Goal: Task Accomplishment & Management: Use online tool/utility

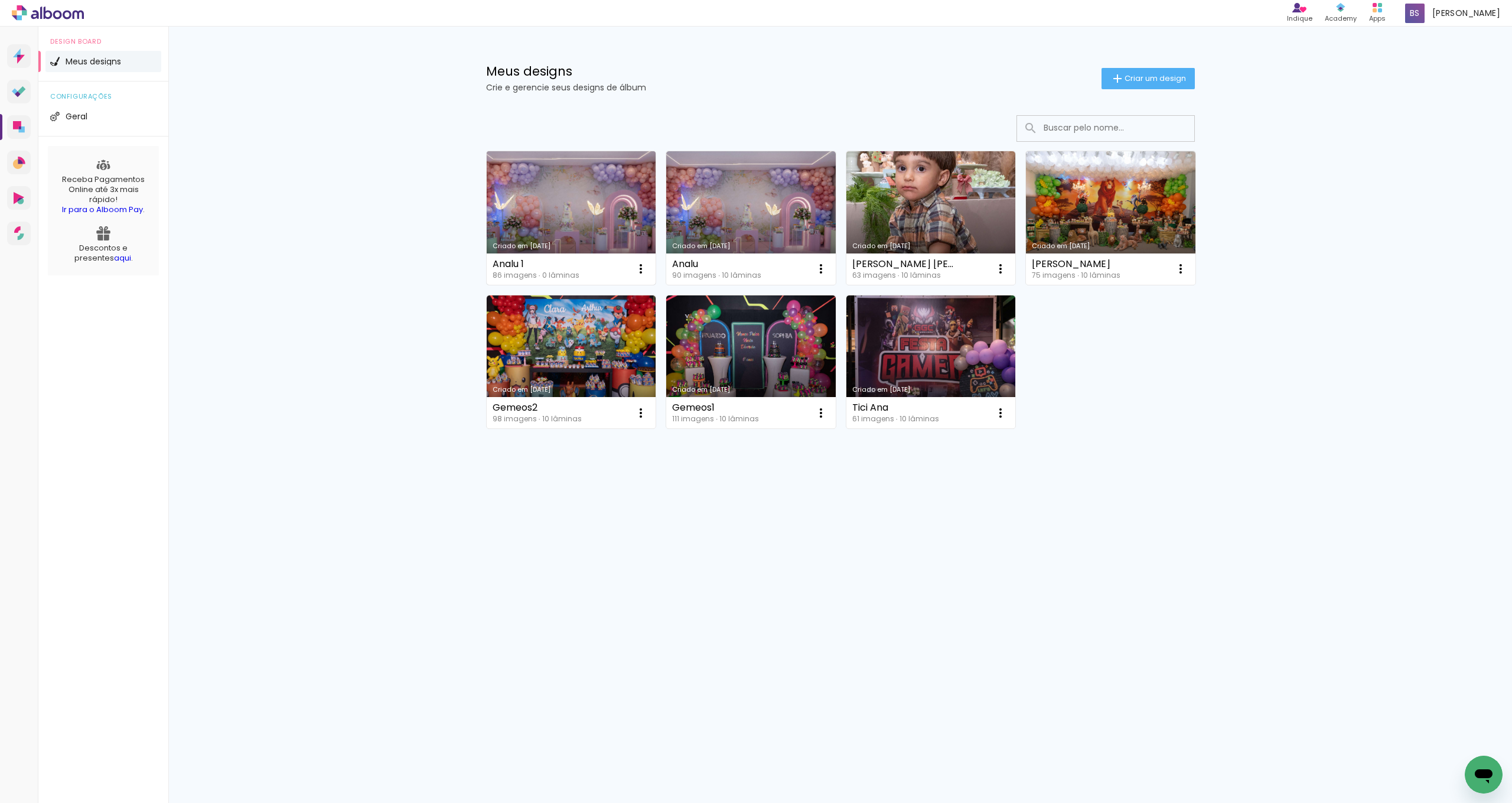
click at [520, 179] on link "Criado em [DATE]" at bounding box center [572, 218] width 170 height 134
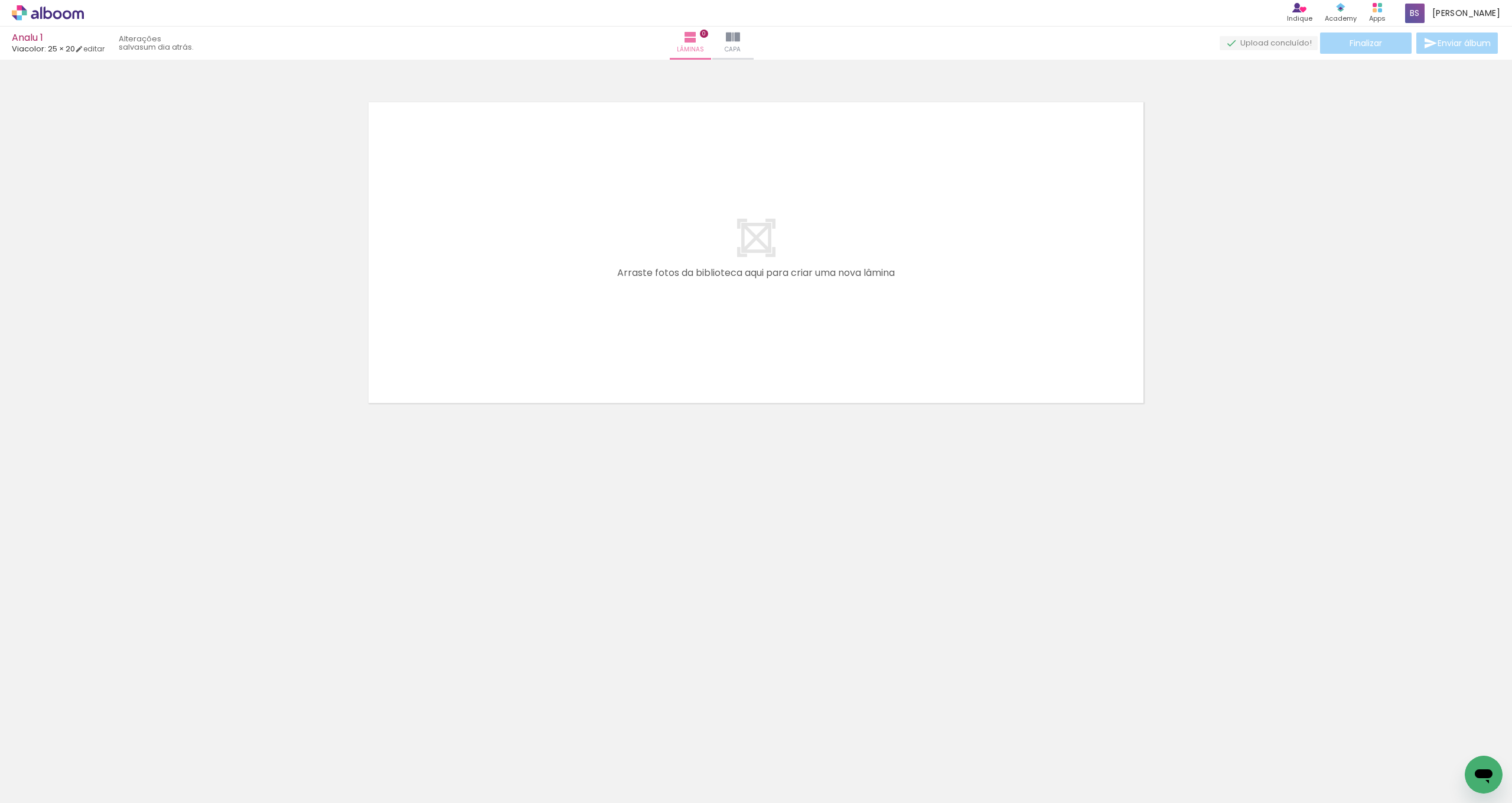
click at [124, 756] on div at bounding box center [118, 764] width 58 height 39
click at [436, 771] on div at bounding box center [449, 764] width 58 height 39
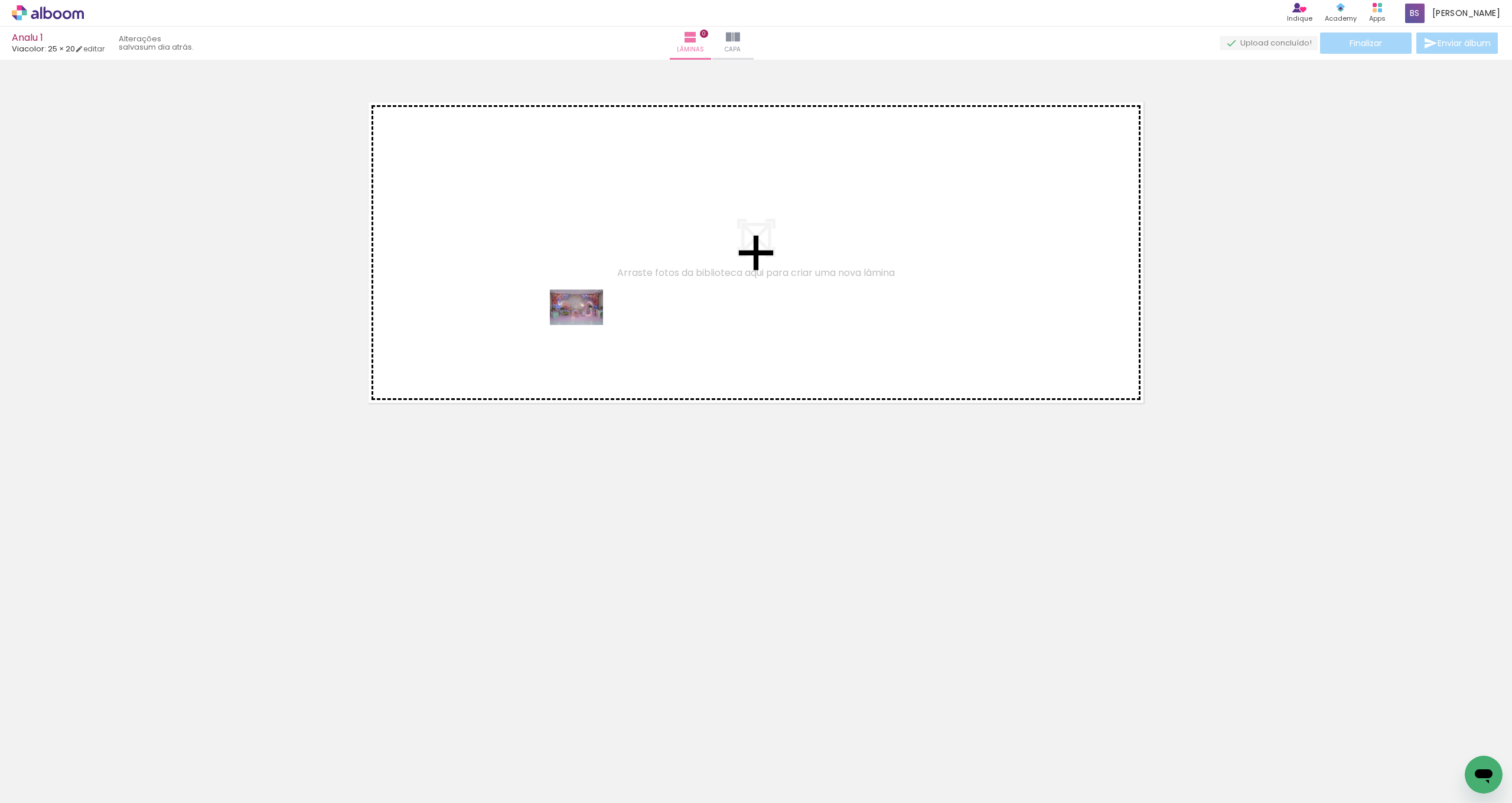
drag, startPoint x: 123, startPoint y: 768, endPoint x: 585, endPoint y: 325, distance: 640.1
click at [585, 325] on quentale-workspace at bounding box center [756, 401] width 1512 height 803
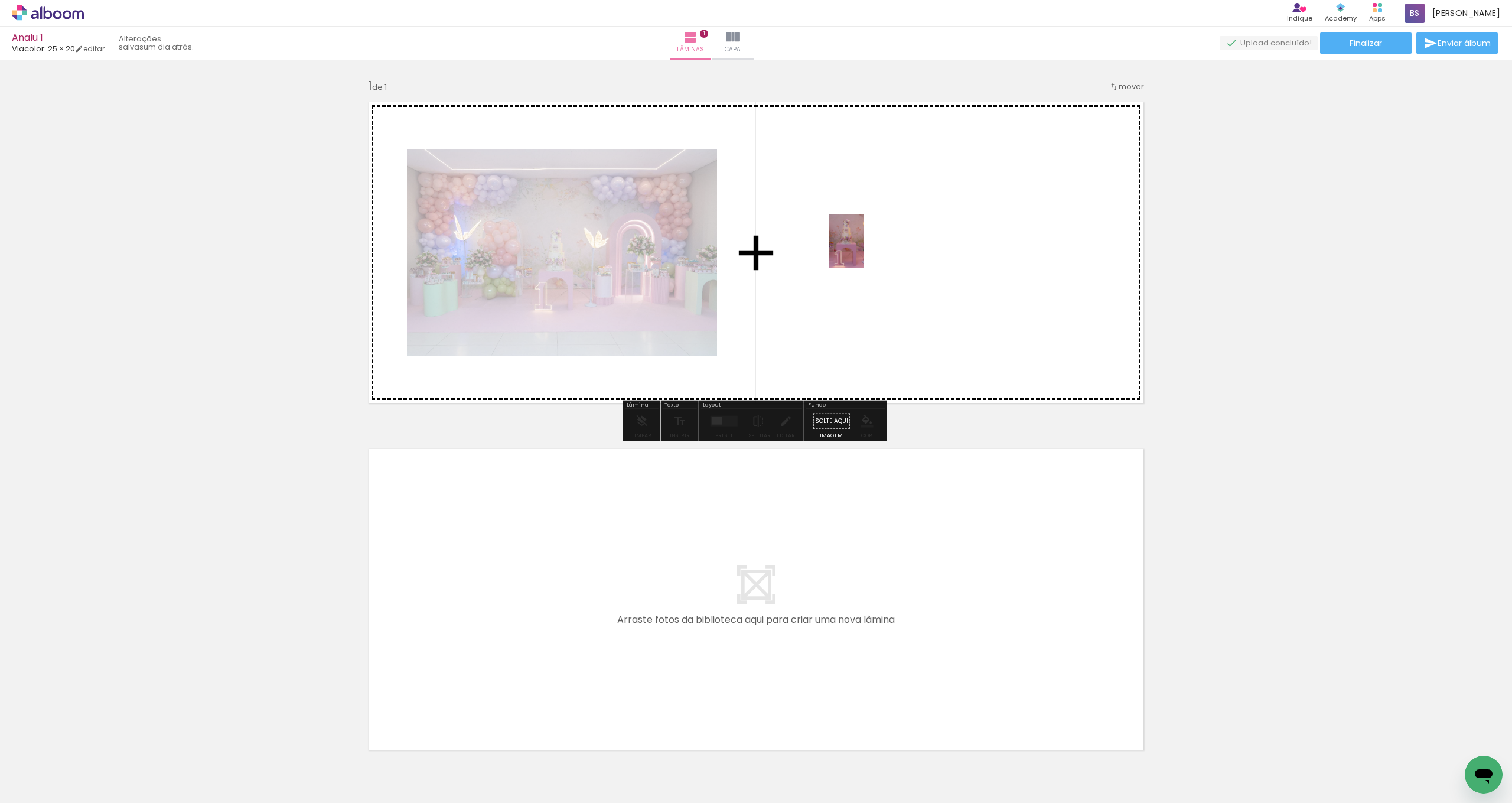
drag, startPoint x: 195, startPoint y: 763, endPoint x: 844, endPoint y: 256, distance: 823.6
click at [864, 250] on quentale-workspace at bounding box center [756, 401] width 1512 height 803
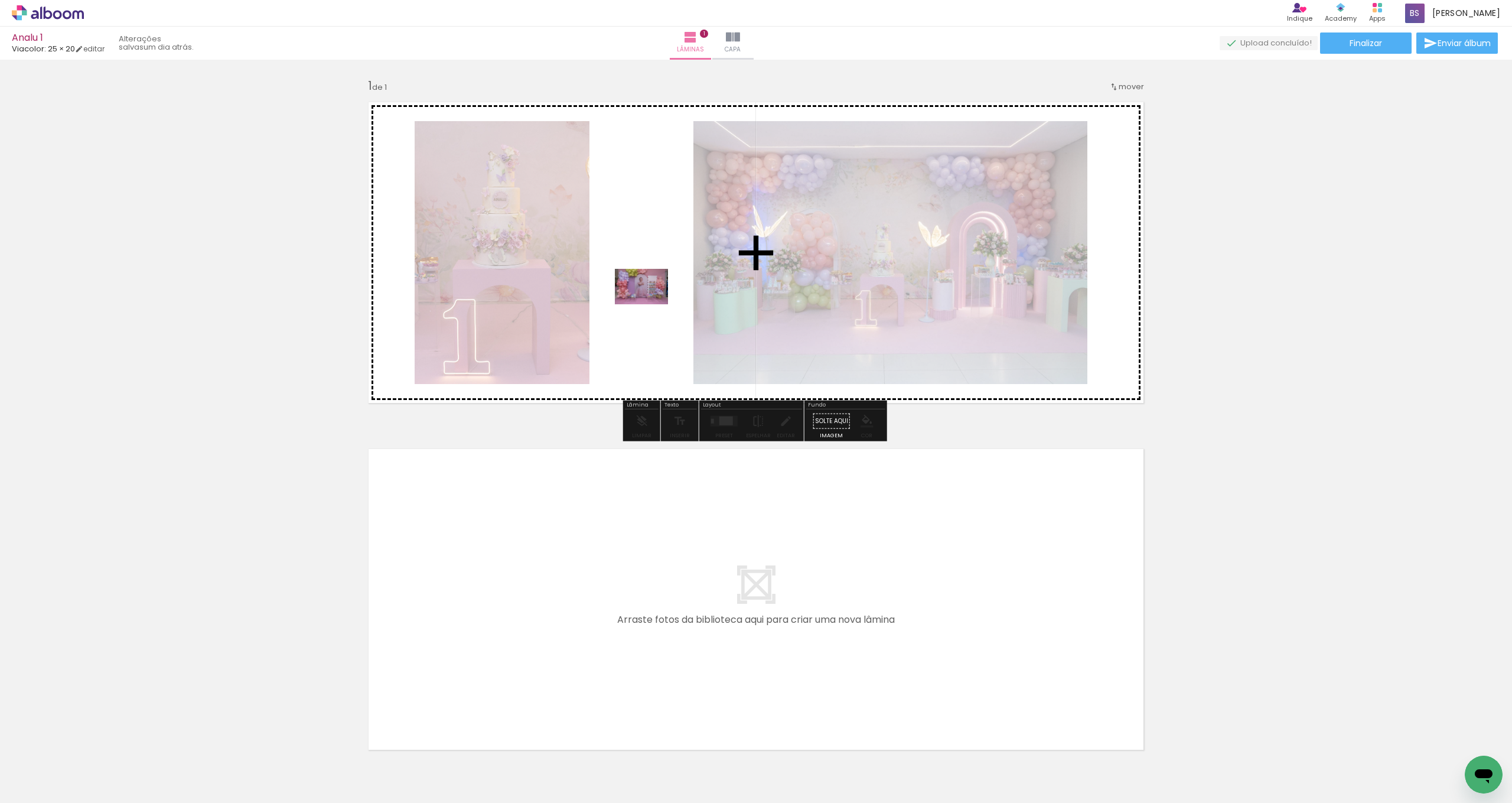
drag, startPoint x: 263, startPoint y: 763, endPoint x: 651, endPoint y: 304, distance: 601.0
click at [651, 304] on quentale-workspace at bounding box center [756, 401] width 1512 height 803
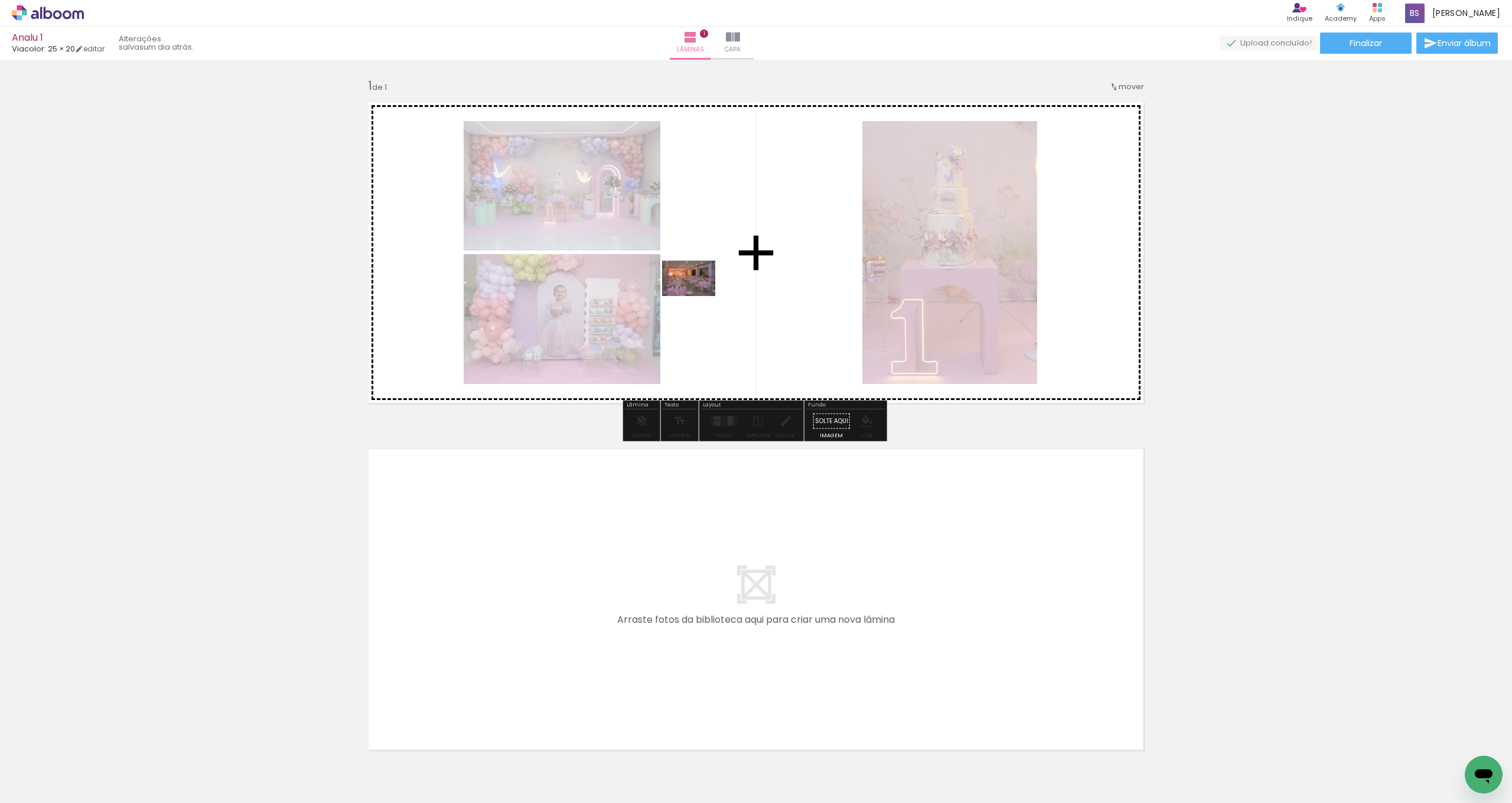
drag, startPoint x: 321, startPoint y: 764, endPoint x: 727, endPoint y: 278, distance: 633.3
click at [727, 277] on quentale-workspace at bounding box center [756, 401] width 1512 height 803
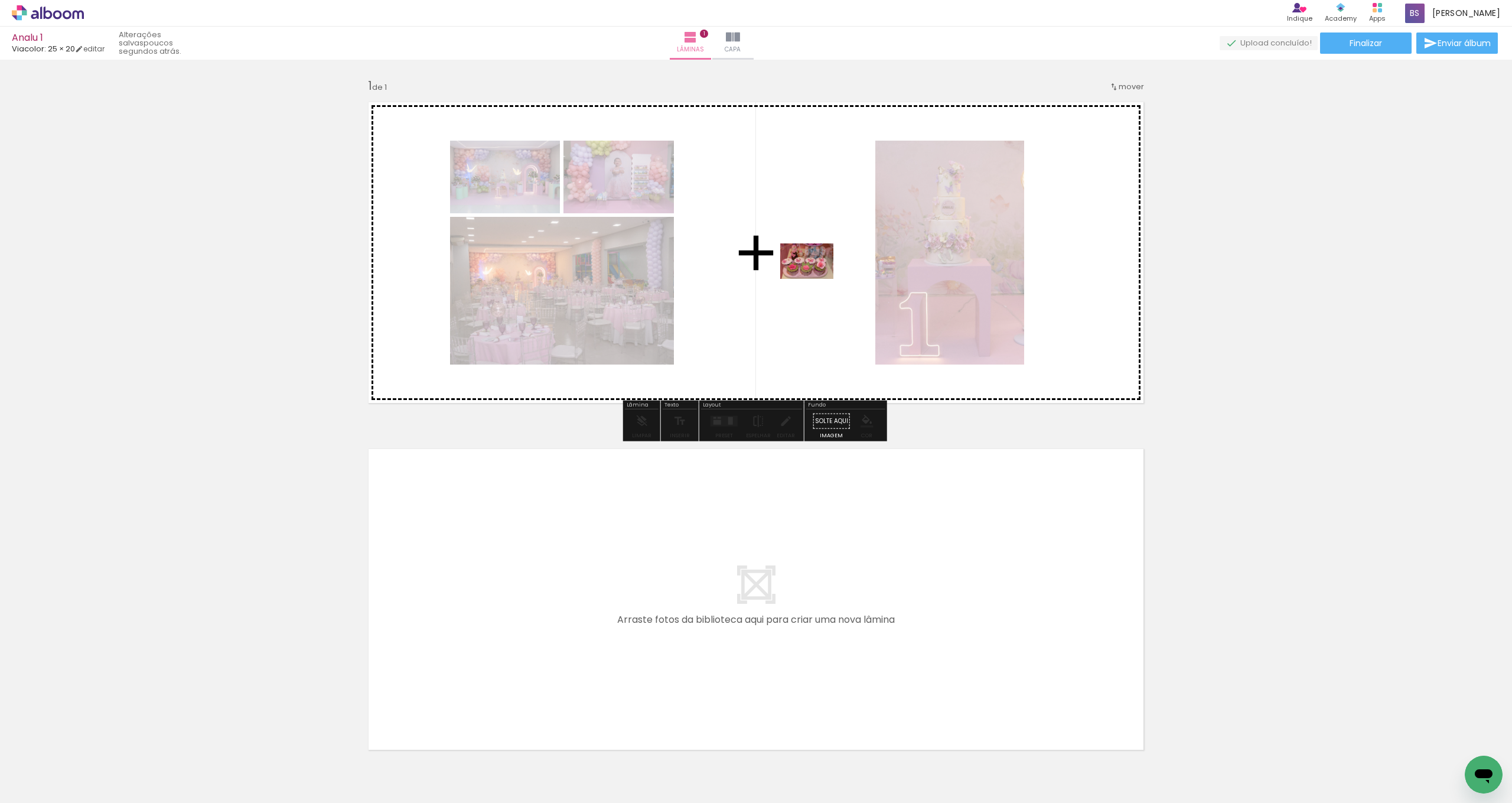
drag, startPoint x: 449, startPoint y: 762, endPoint x: 815, endPoint y: 279, distance: 606.0
click at [815, 279] on quentale-workspace at bounding box center [756, 401] width 1512 height 803
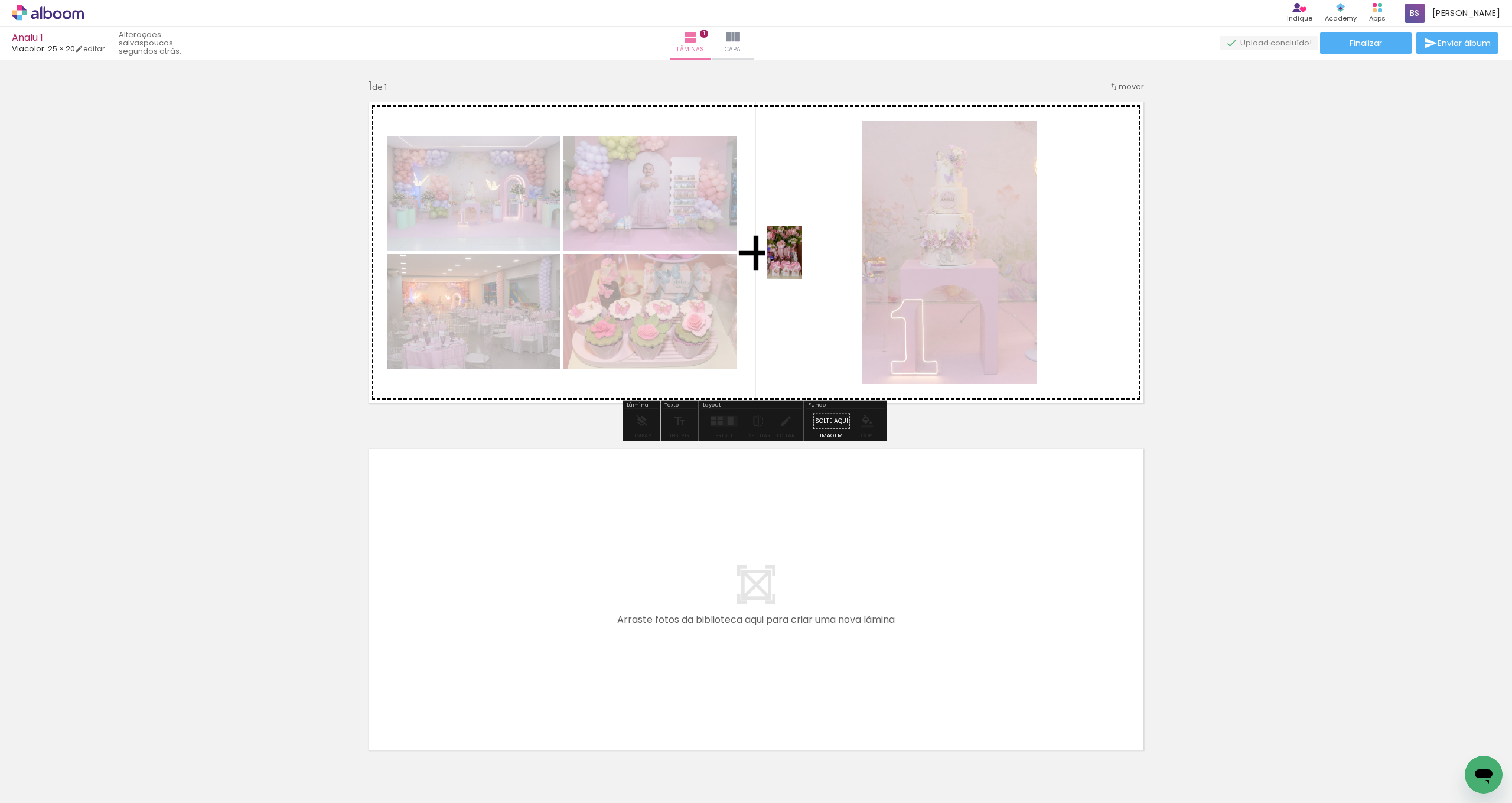
drag, startPoint x: 383, startPoint y: 749, endPoint x: 804, endPoint y: 265, distance: 641.5
click at [804, 261] on quentale-workspace at bounding box center [756, 401] width 1512 height 803
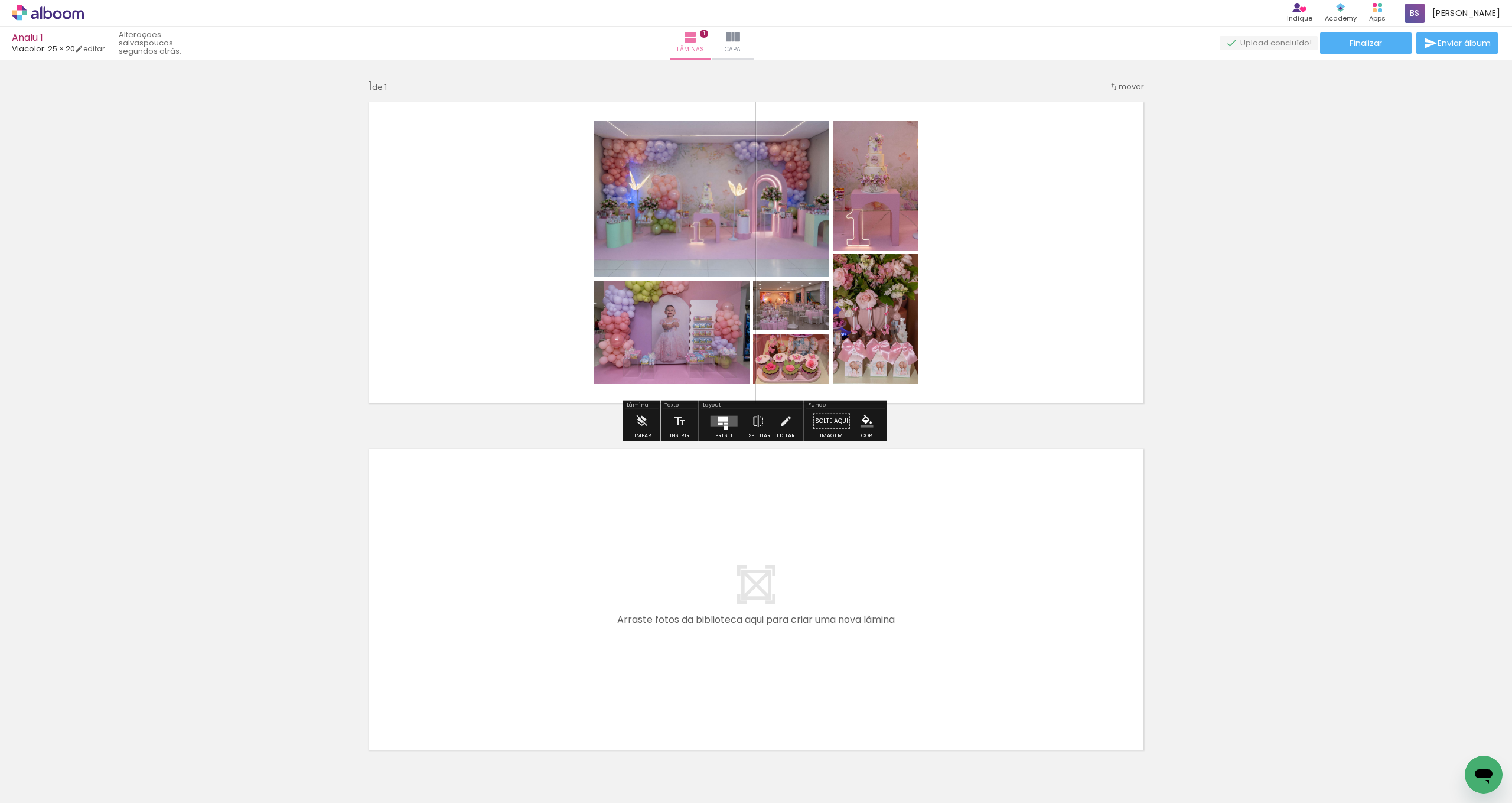
click at [724, 418] on div at bounding box center [723, 419] width 10 height 6
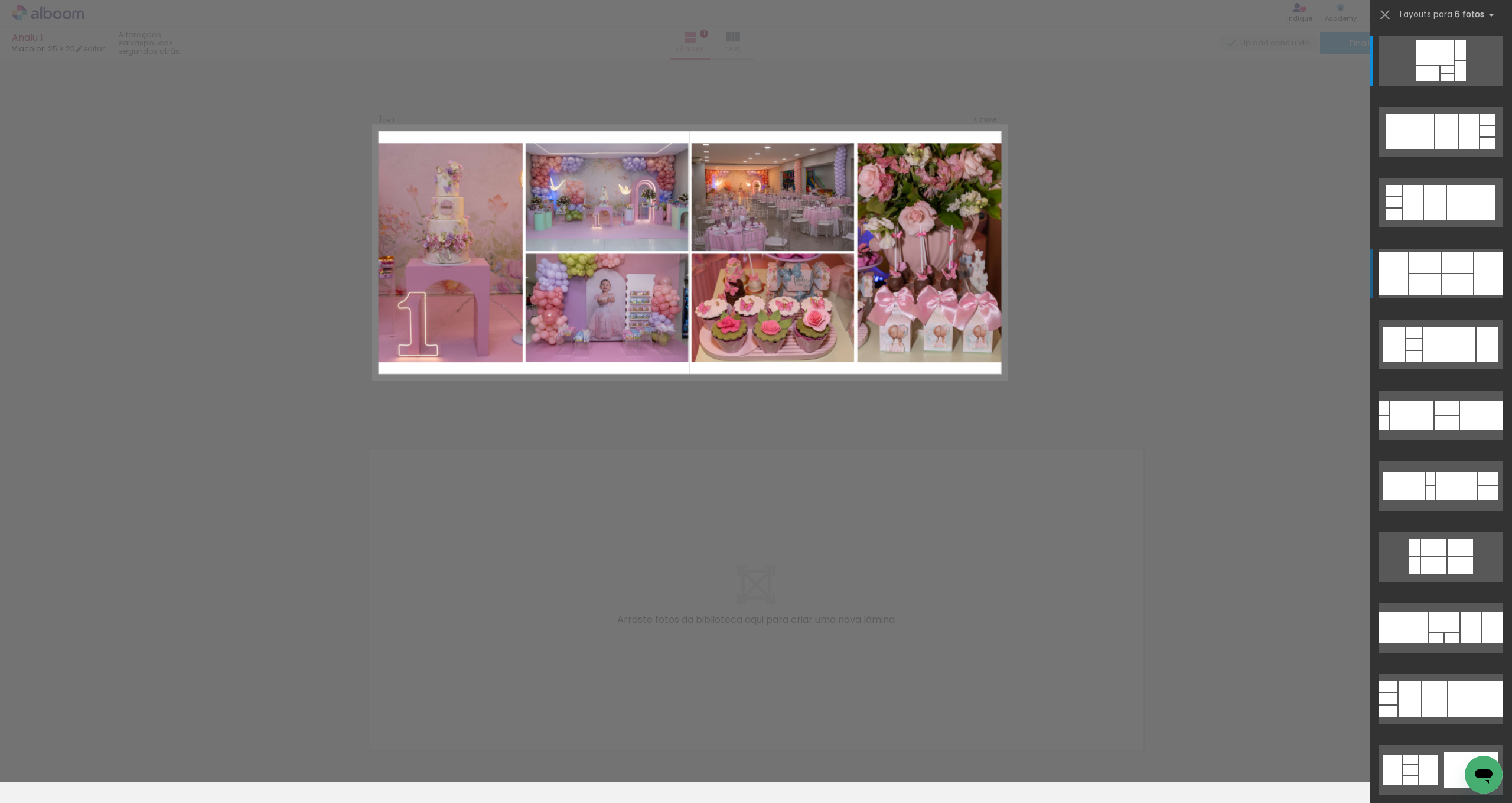
click at [1409, 279] on div at bounding box center [1425, 285] width 31 height 20
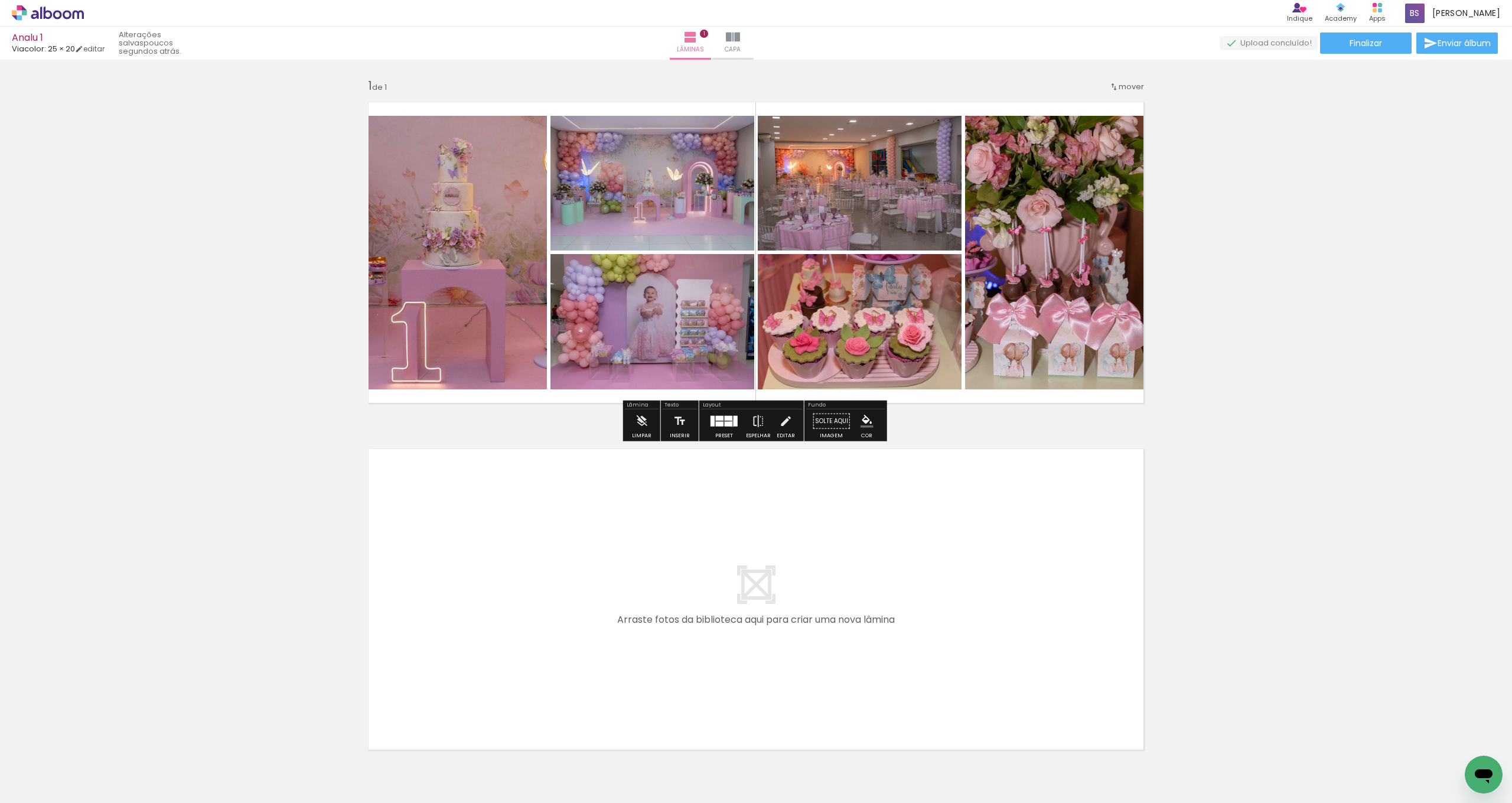
click at [730, 423] on quentale-layouter at bounding box center [724, 422] width 28 height 11
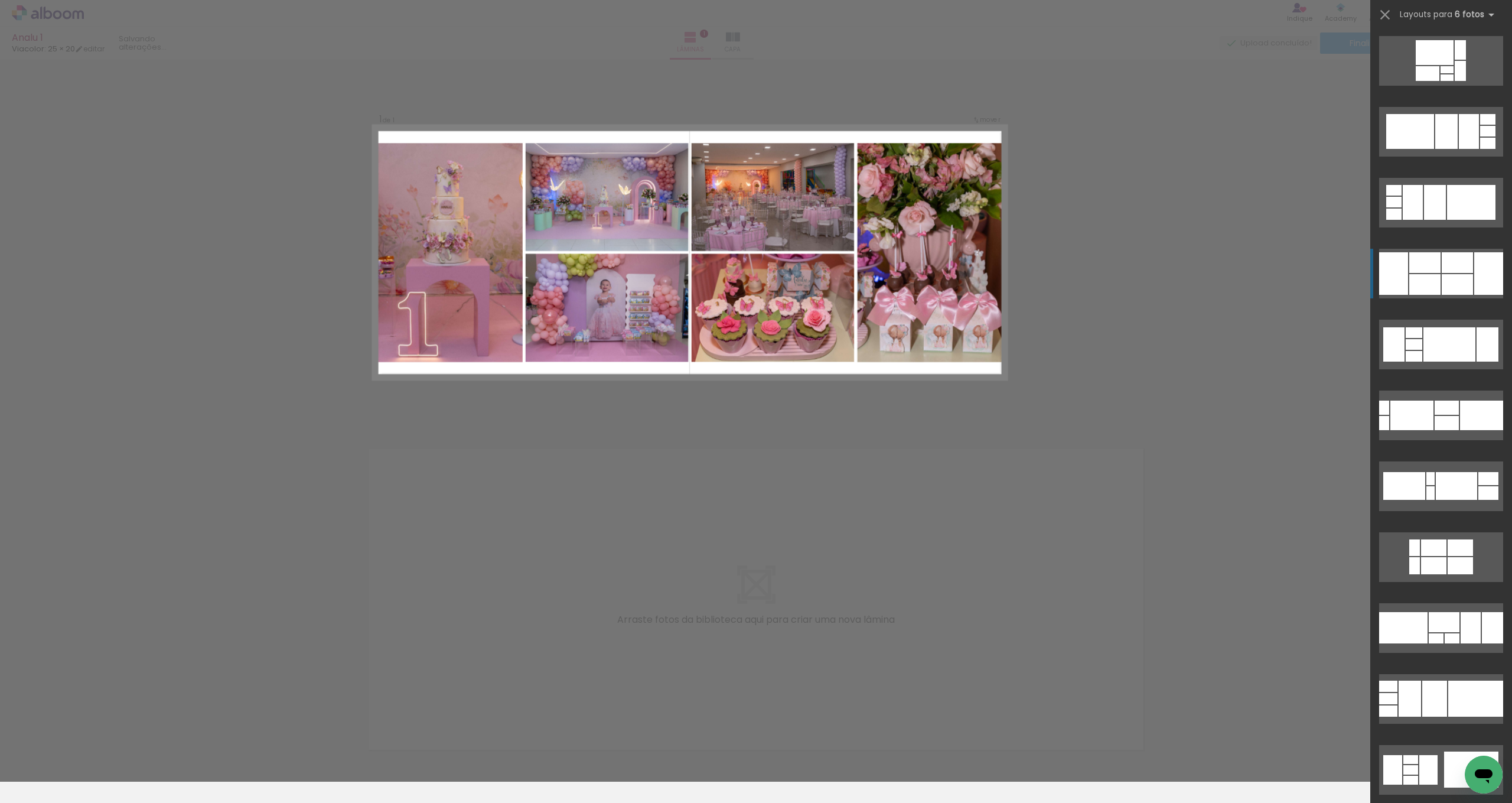
scroll to position [212, 0]
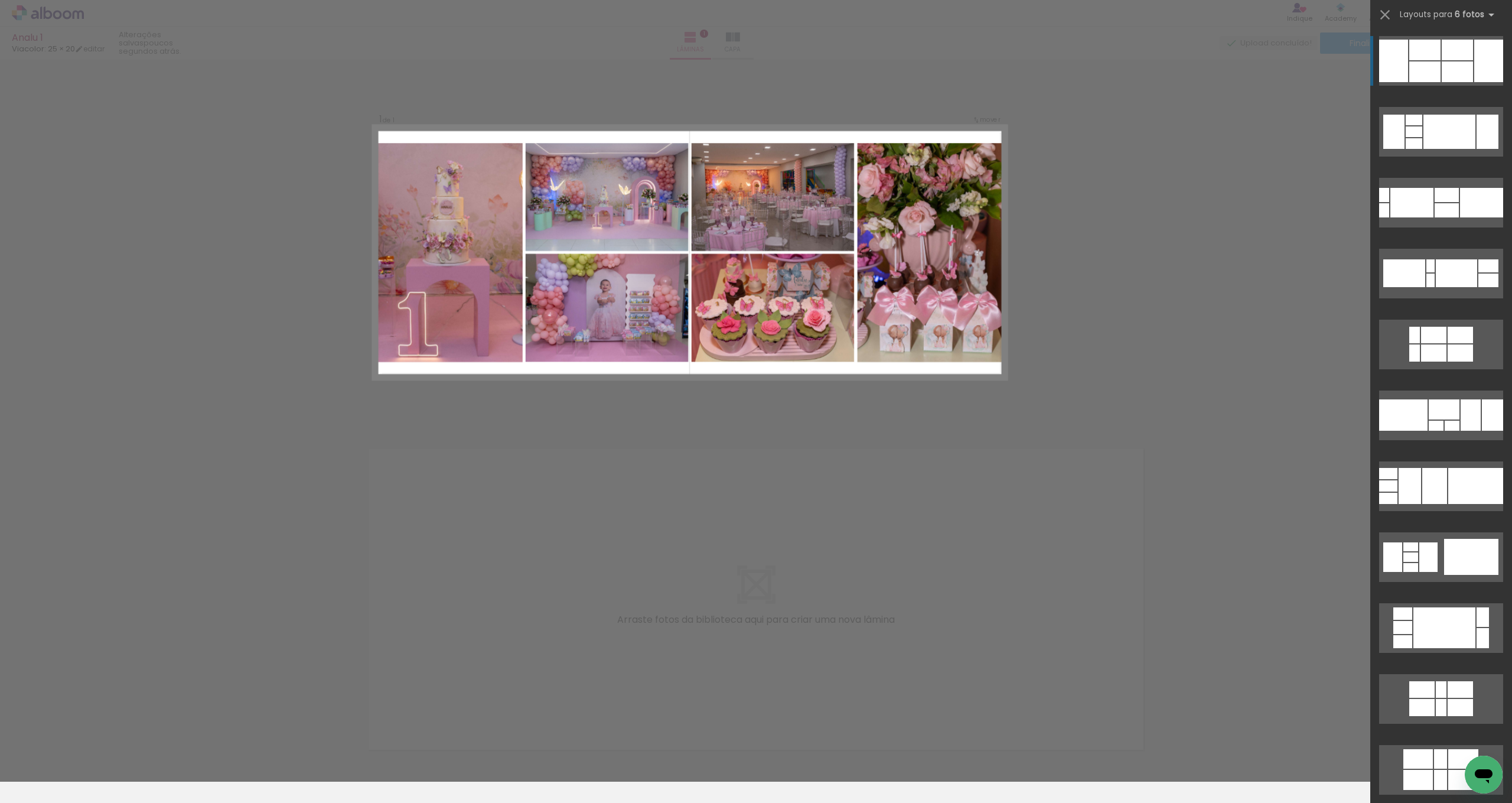
click at [1429, 65] on div at bounding box center [1425, 72] width 31 height 20
click at [1144, 241] on div "Confirmar Cancelar" at bounding box center [756, 421] width 1512 height 722
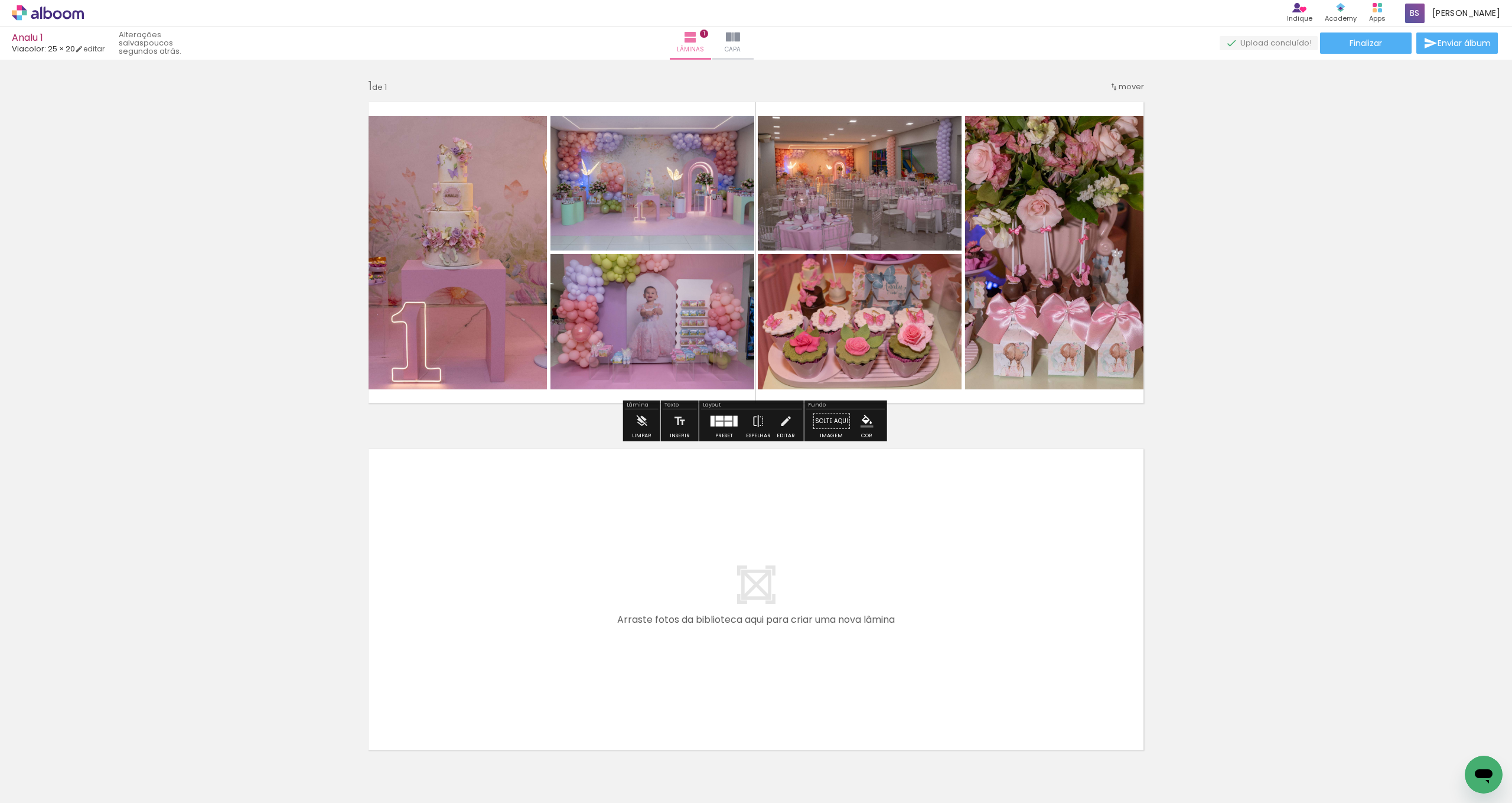
click at [725, 419] on div at bounding box center [729, 418] width 8 height 5
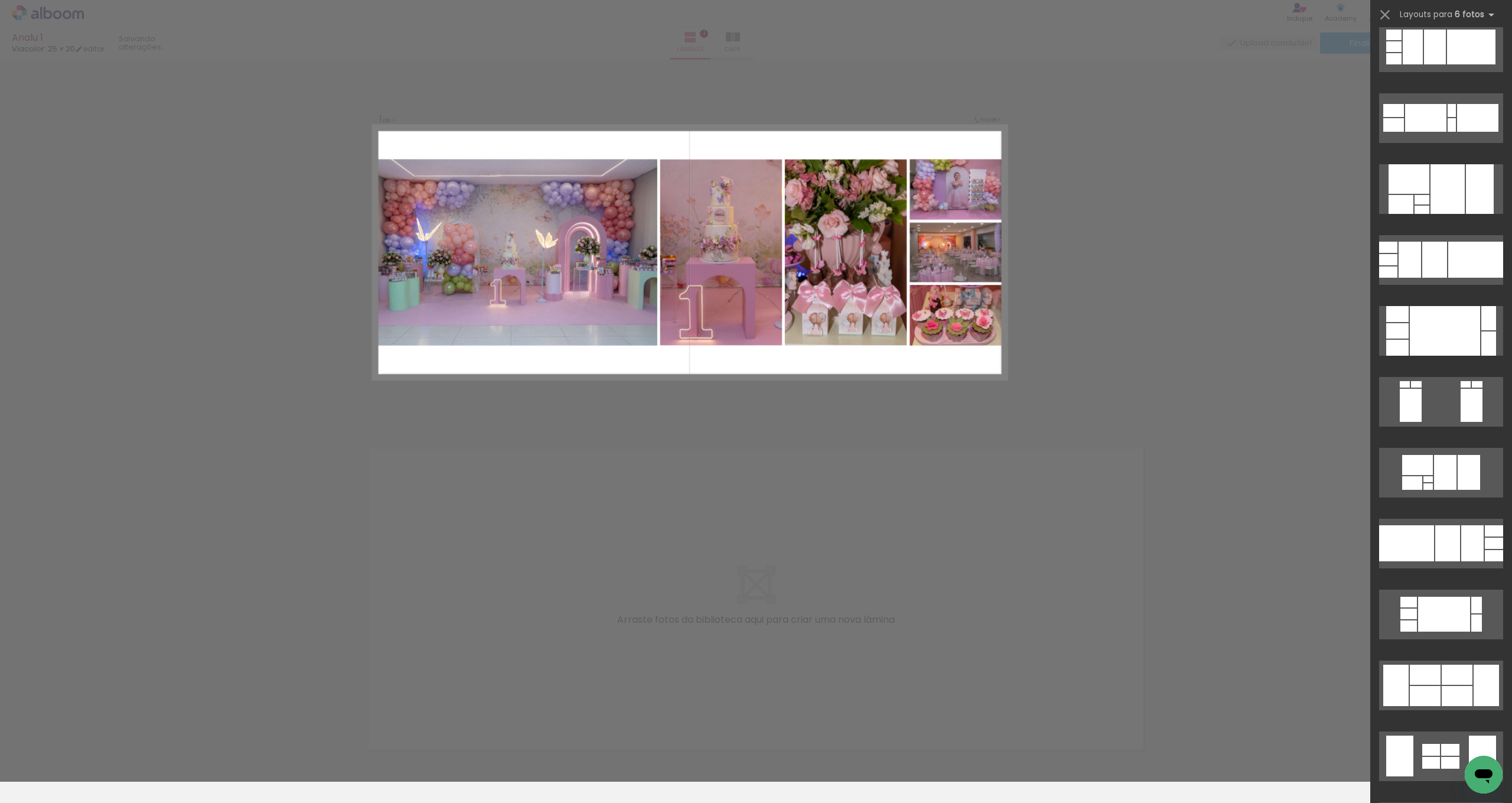
scroll to position [2267, 0]
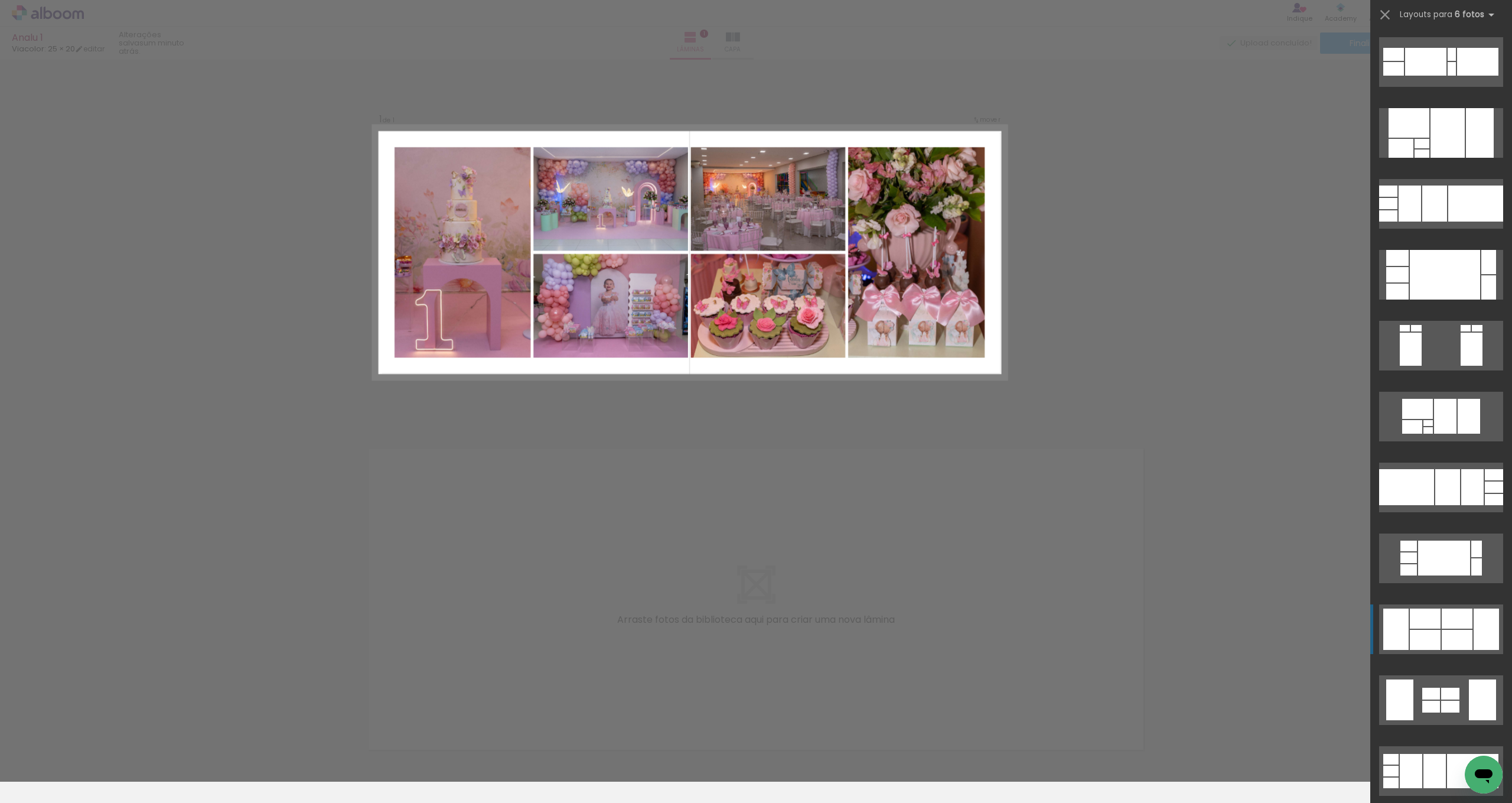
click at [1426, 617] on div at bounding box center [1425, 619] width 31 height 20
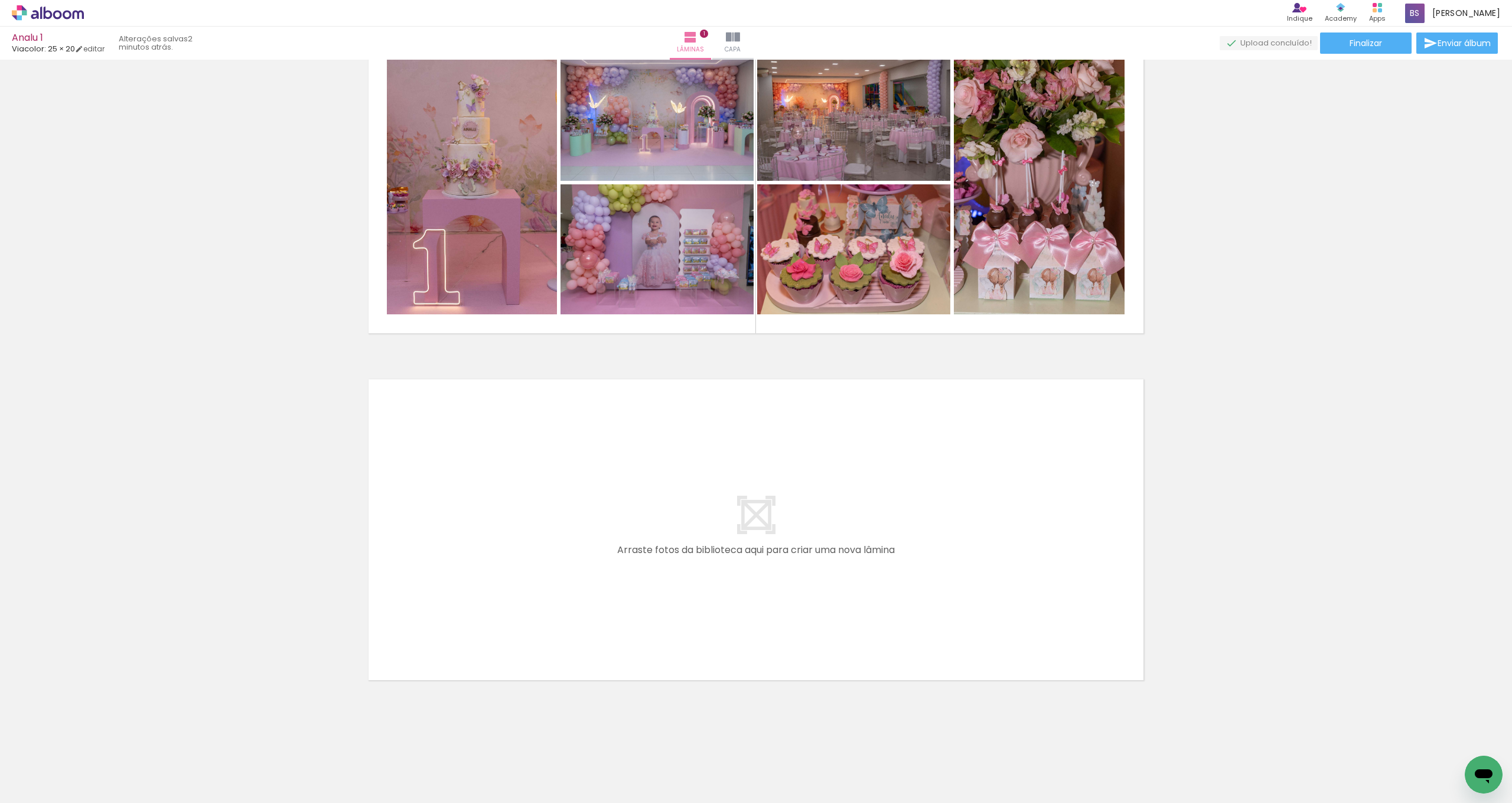
scroll to position [70, 0]
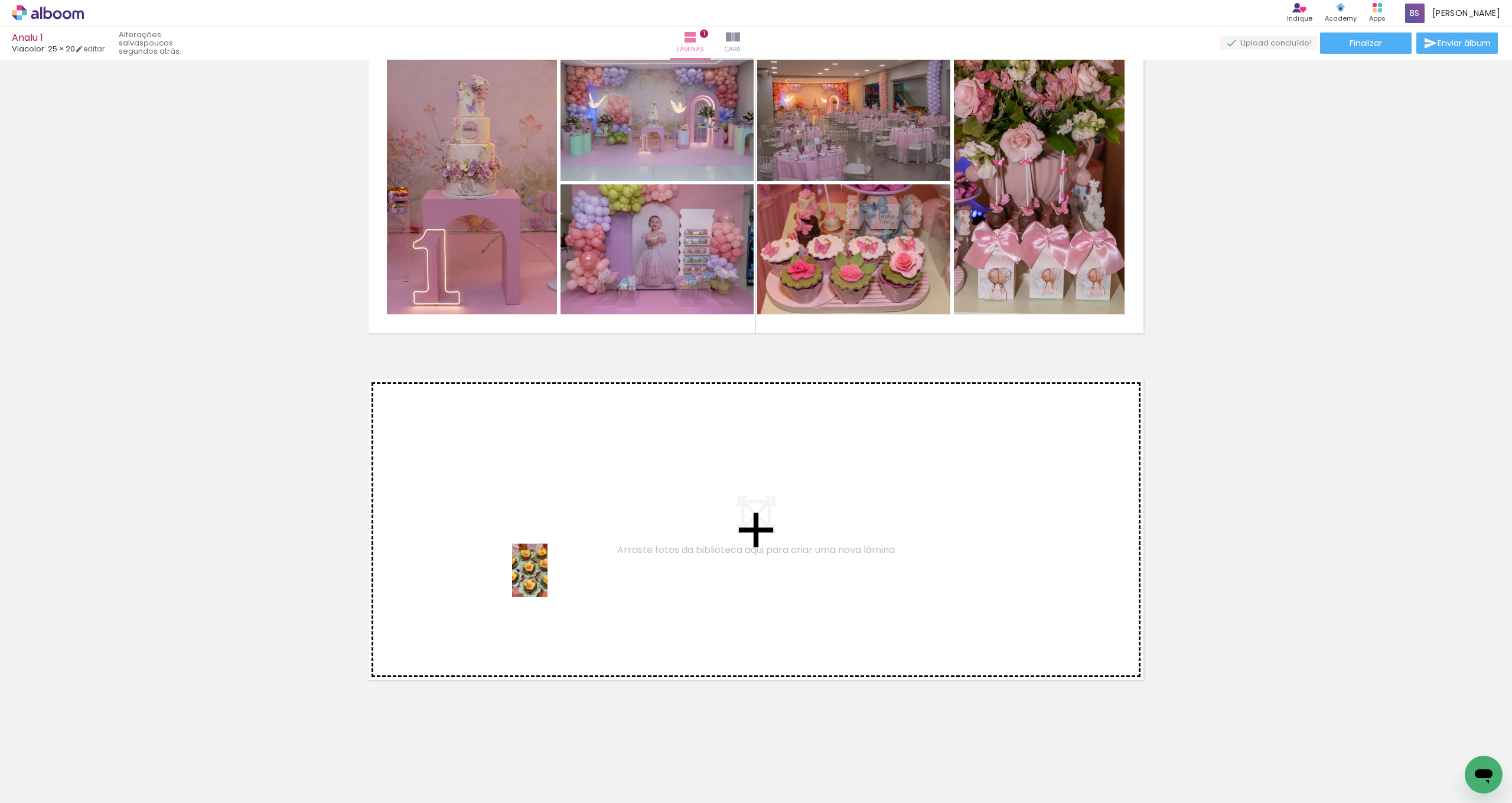
drag, startPoint x: 512, startPoint y: 761, endPoint x: 547, endPoint y: 579, distance: 185.3
click at [547, 579] on quentale-workspace at bounding box center [756, 401] width 1512 height 803
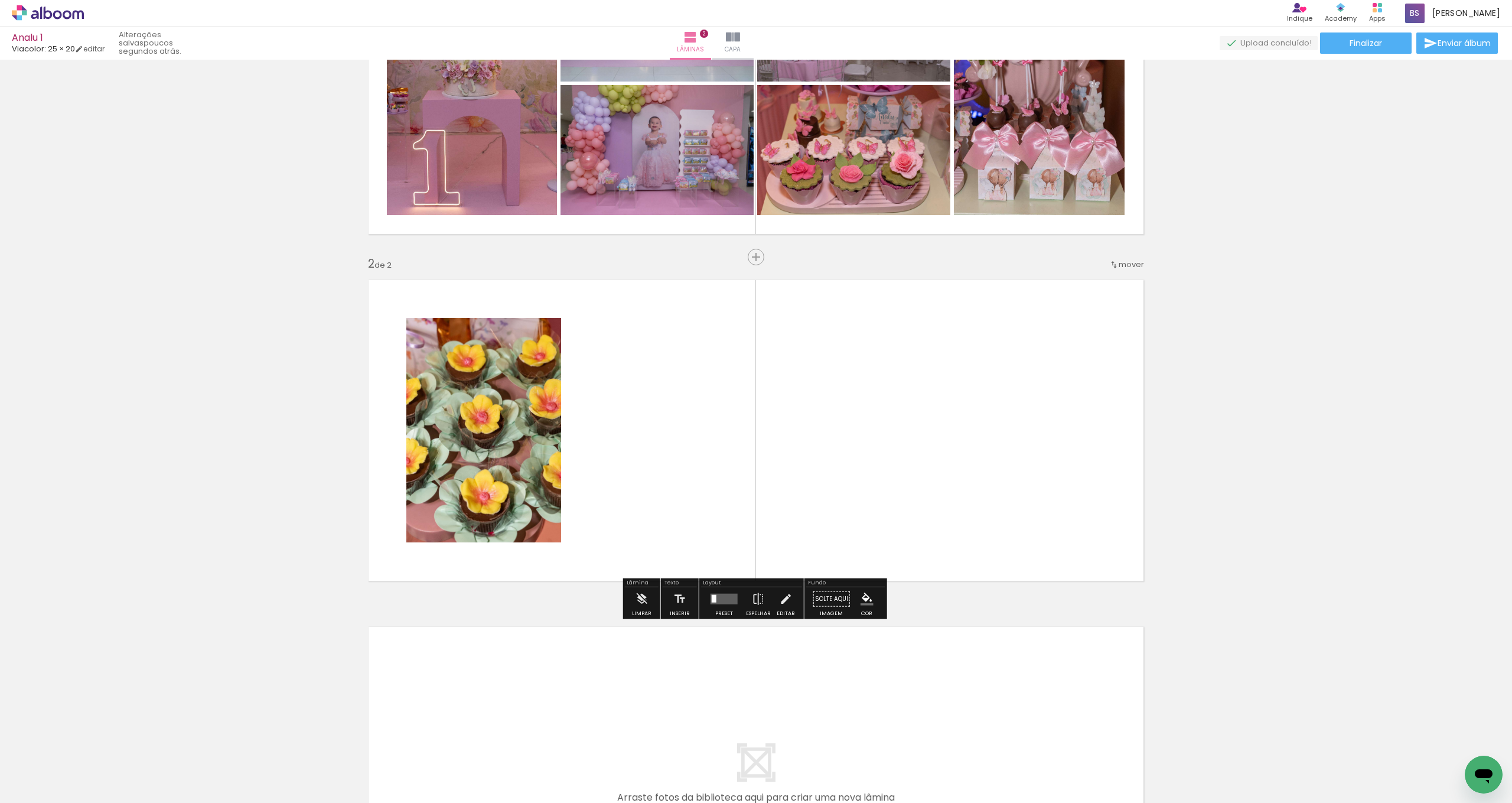
scroll to position [204, 0]
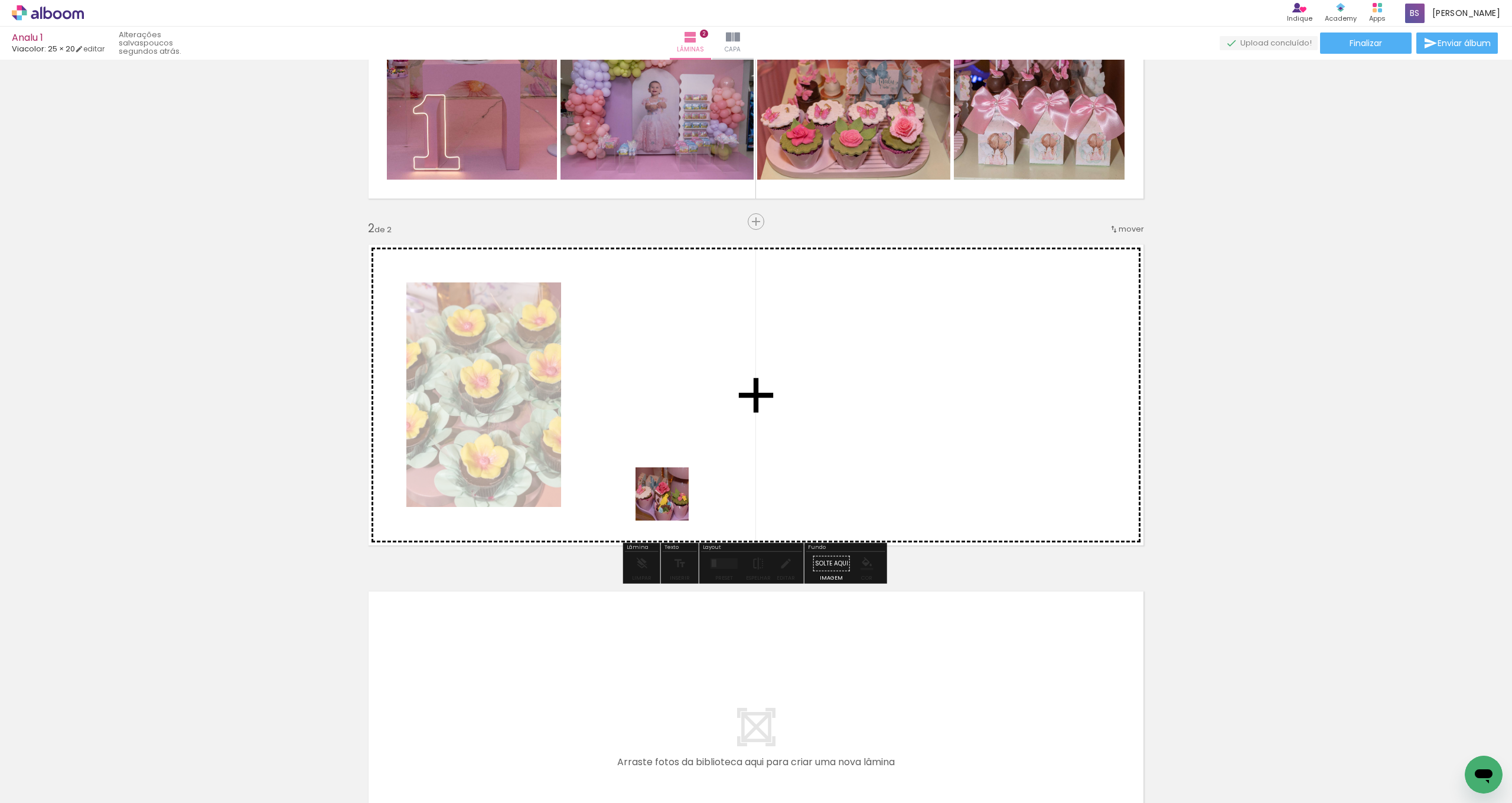
drag, startPoint x: 594, startPoint y: 768, endPoint x: 687, endPoint y: 468, distance: 314.1
click at [687, 468] on quentale-workspace at bounding box center [756, 401] width 1512 height 803
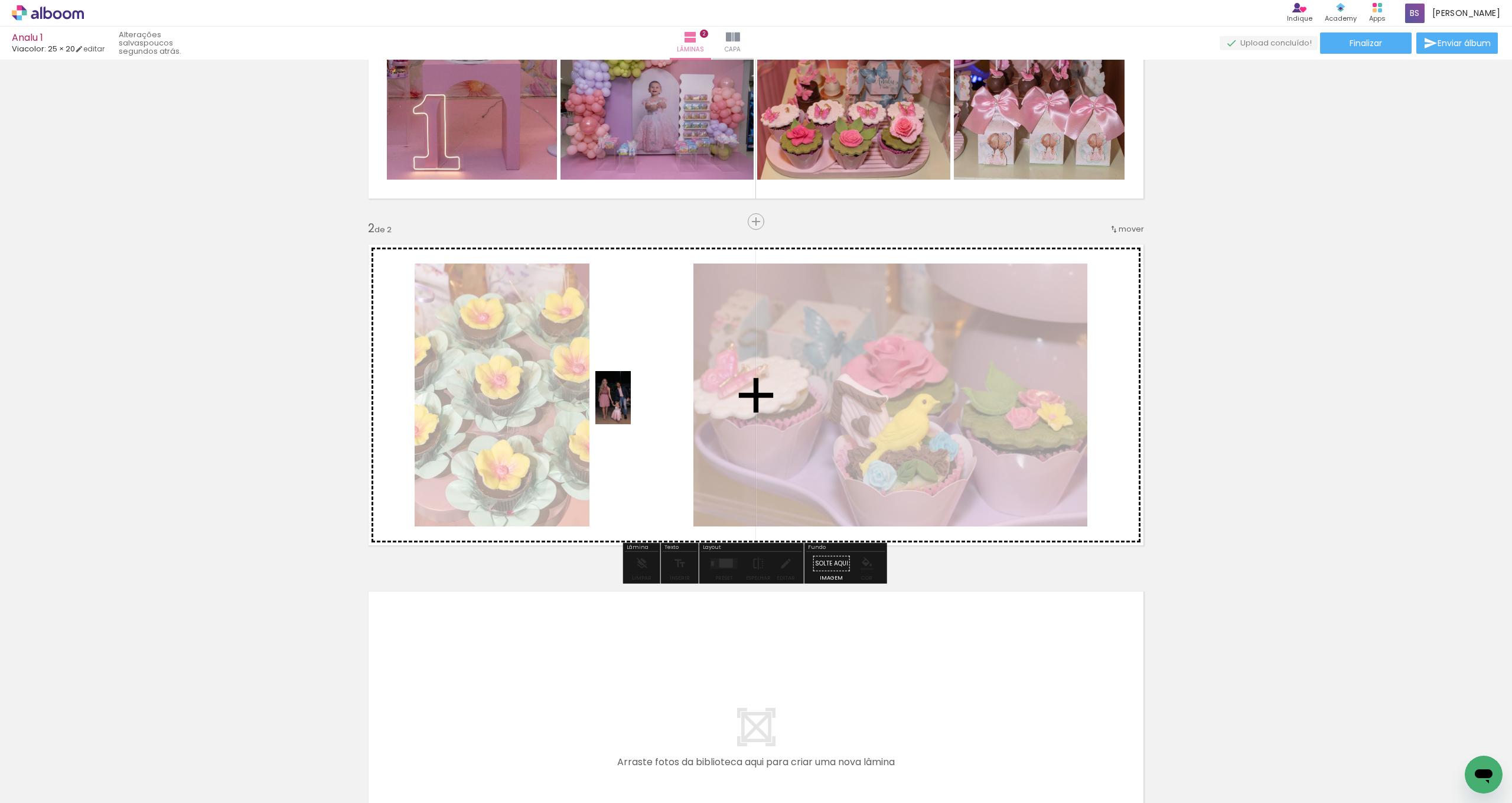
drag, startPoint x: 654, startPoint y: 763, endPoint x: 631, endPoint y: 407, distance: 356.7
click at [631, 407] on quentale-workspace at bounding box center [756, 401] width 1512 height 803
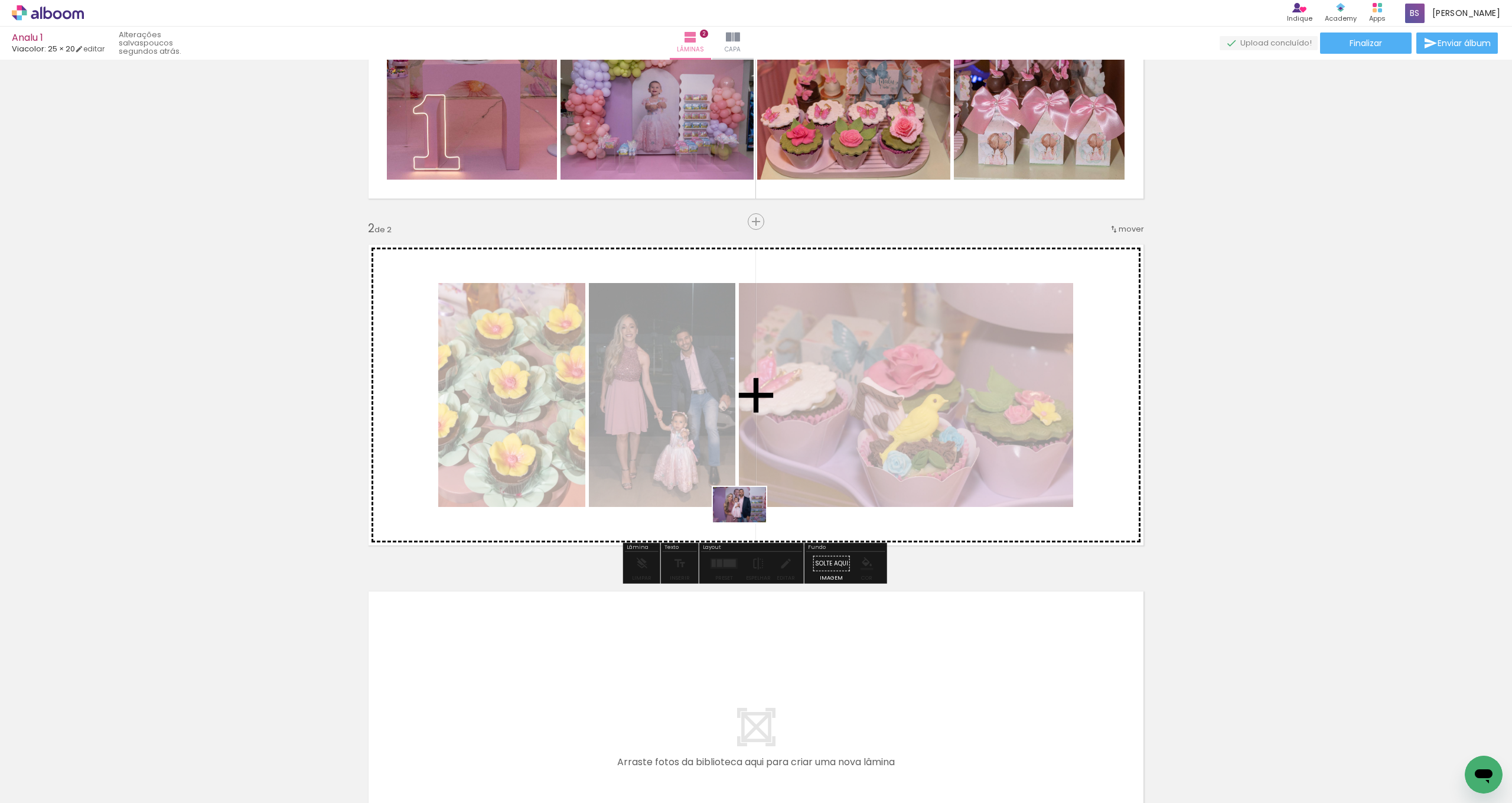
drag, startPoint x: 729, startPoint y: 758, endPoint x: 749, endPoint y: 522, distance: 236.8
click at [749, 522] on quentale-workspace at bounding box center [756, 401] width 1512 height 803
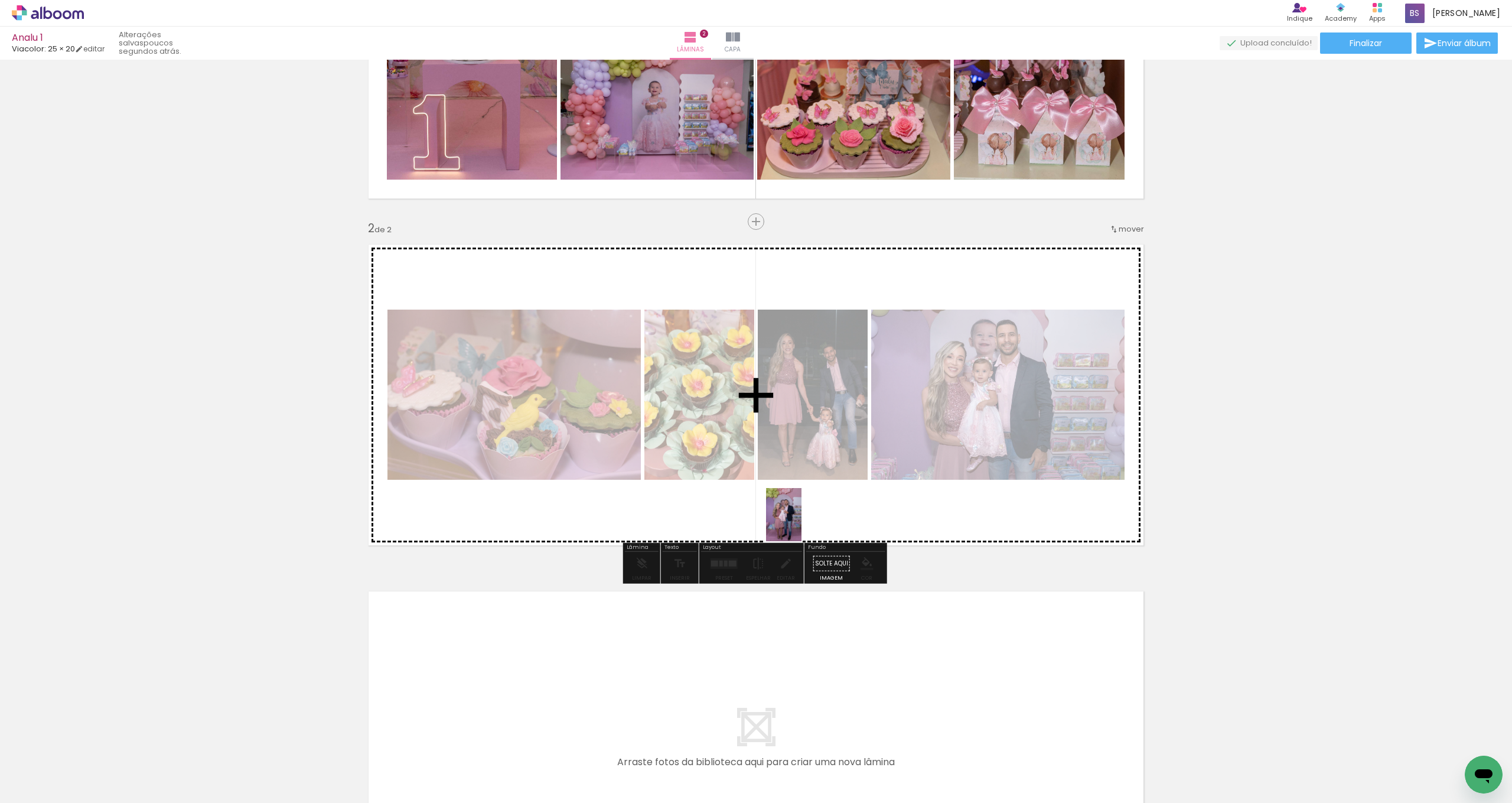
drag, startPoint x: 774, startPoint y: 755, endPoint x: 801, endPoint y: 523, distance: 233.6
click at [801, 523] on quentale-workspace at bounding box center [756, 401] width 1512 height 803
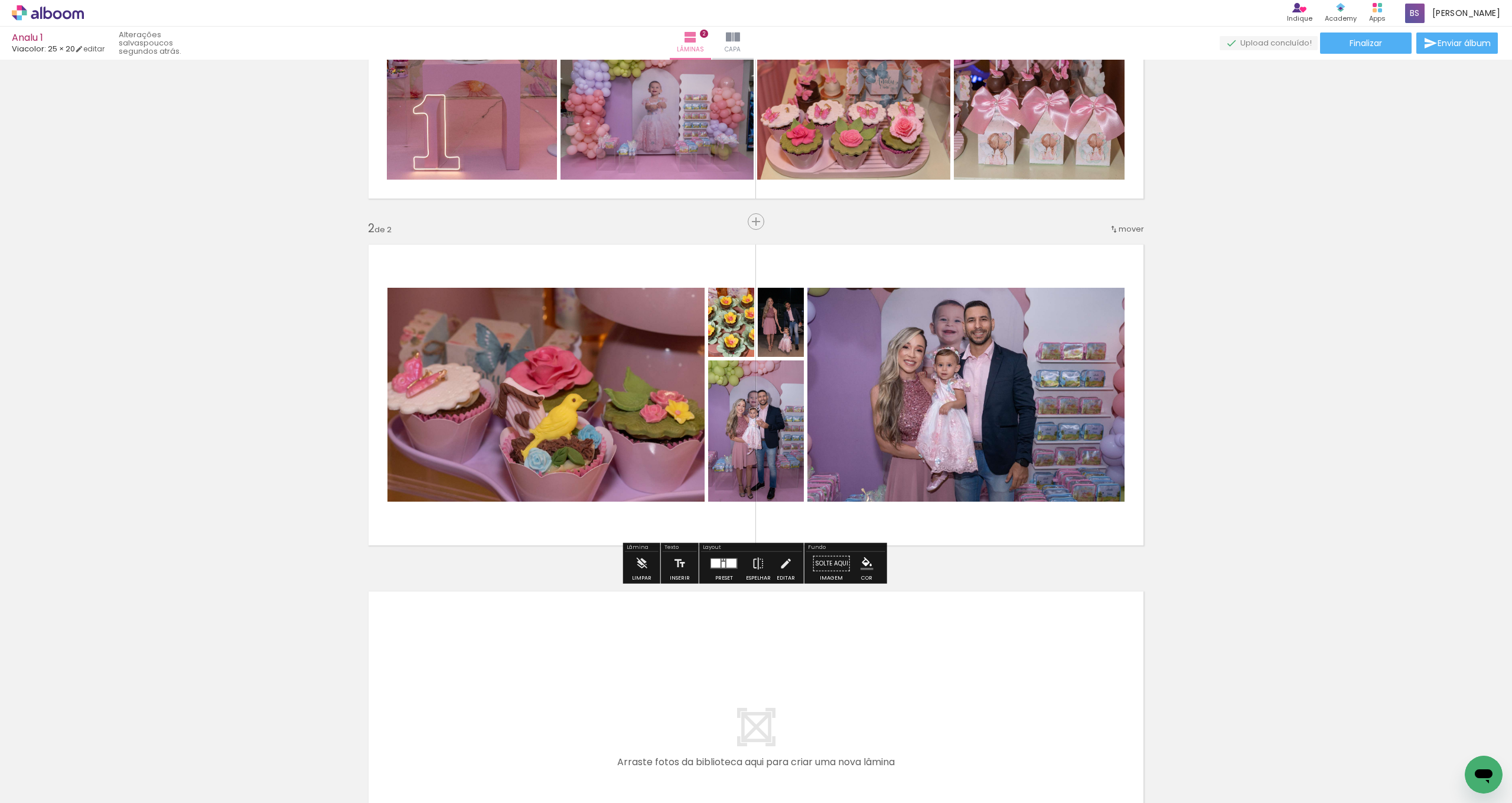
click at [722, 564] on div at bounding box center [723, 565] width 4 height 6
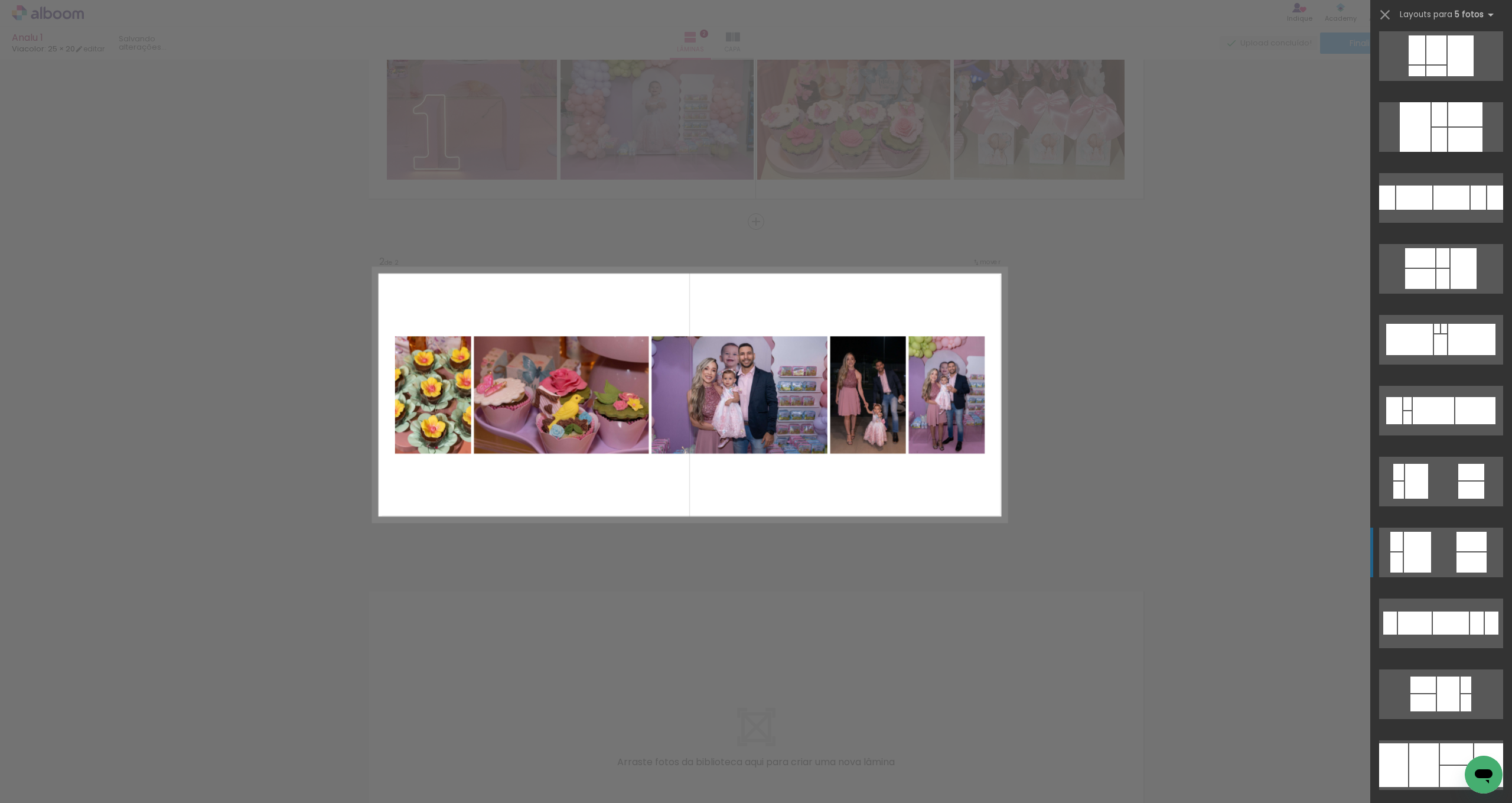
scroll to position [293, 0]
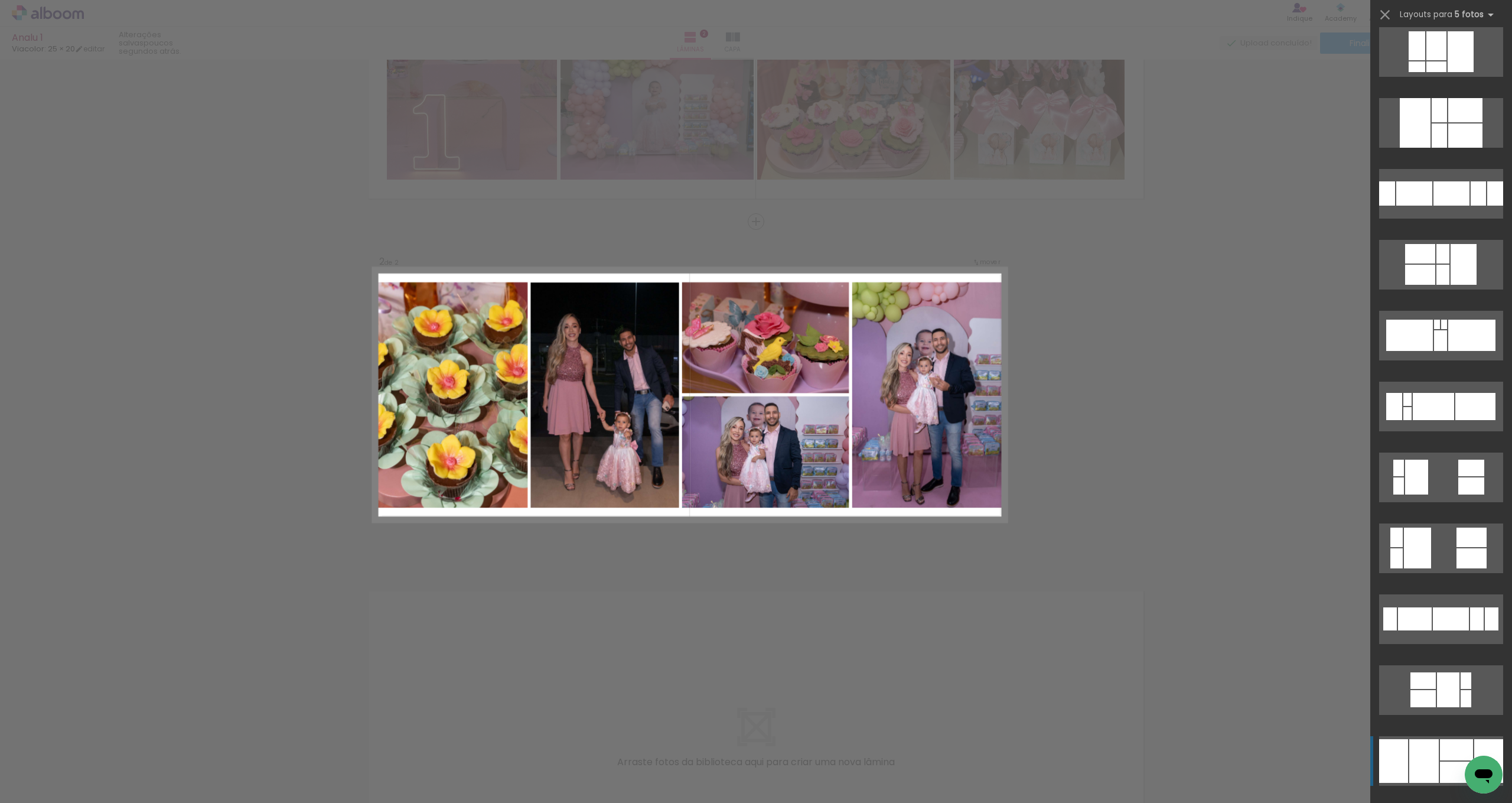
click at [1422, 758] on div at bounding box center [1424, 761] width 30 height 44
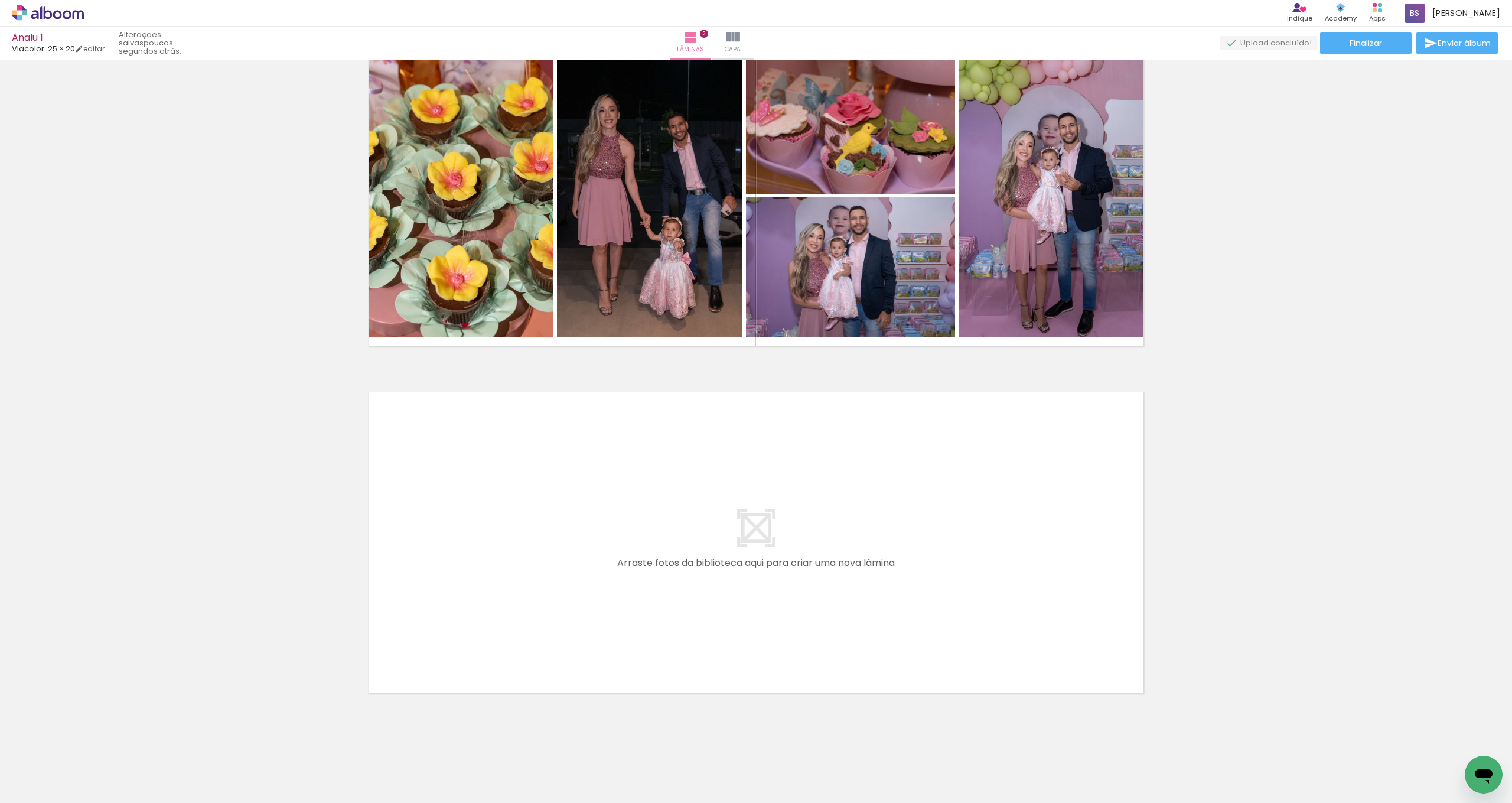
scroll to position [0, 687]
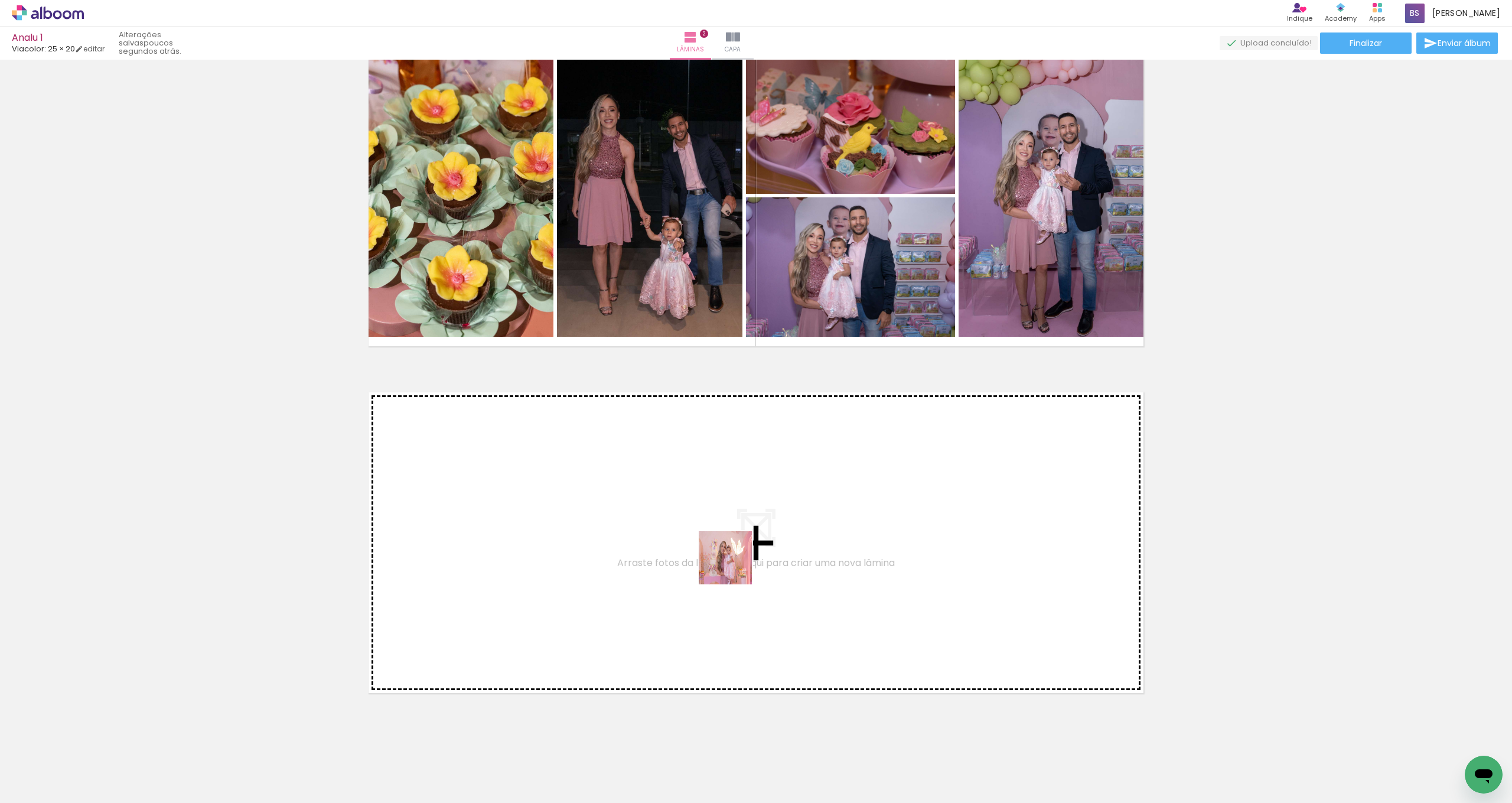
drag, startPoint x: 699, startPoint y: 765, endPoint x: 734, endPoint y: 566, distance: 202.1
click at [734, 566] on quentale-workspace at bounding box center [756, 401] width 1512 height 803
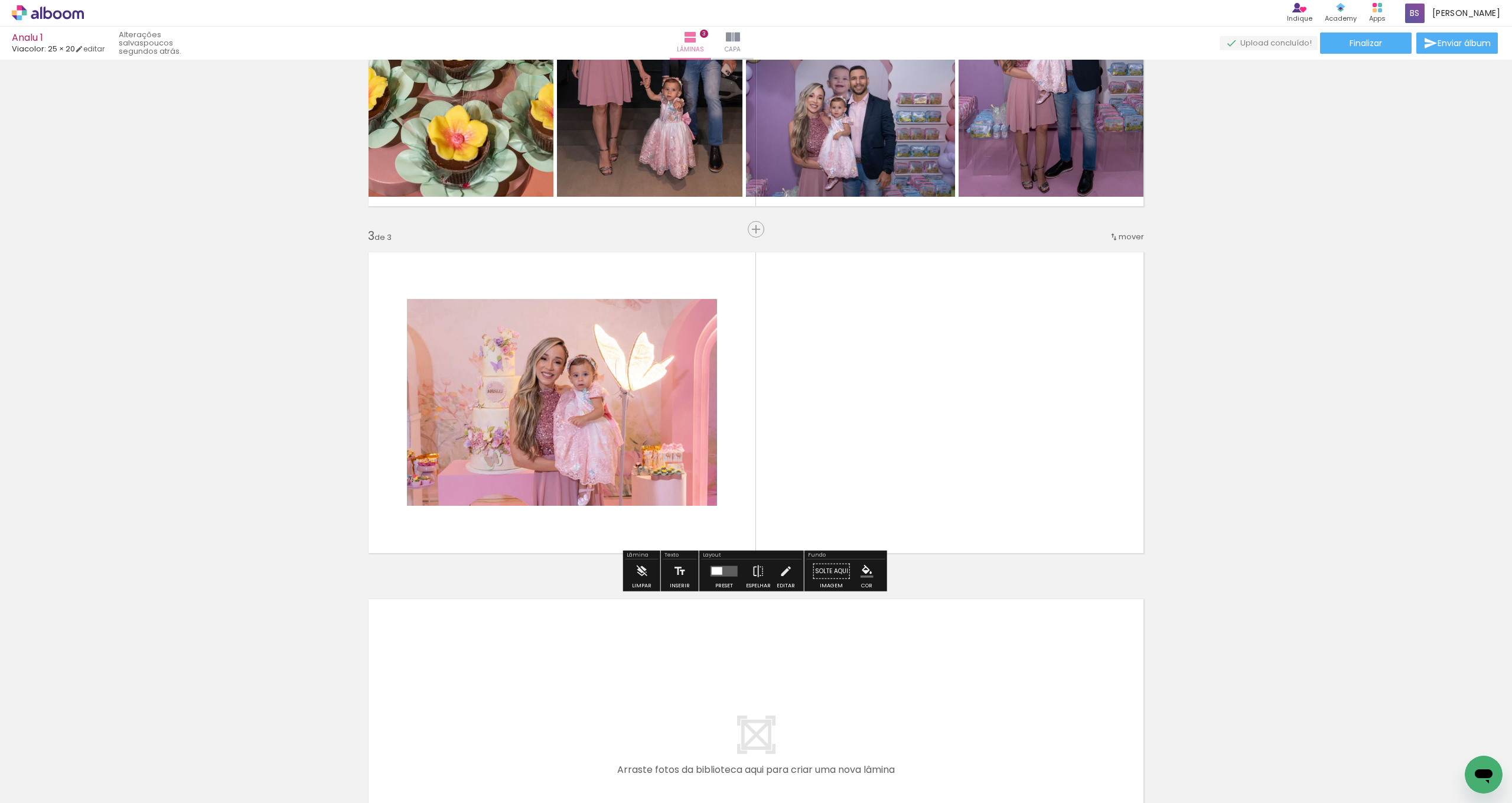
scroll to position [552, 0]
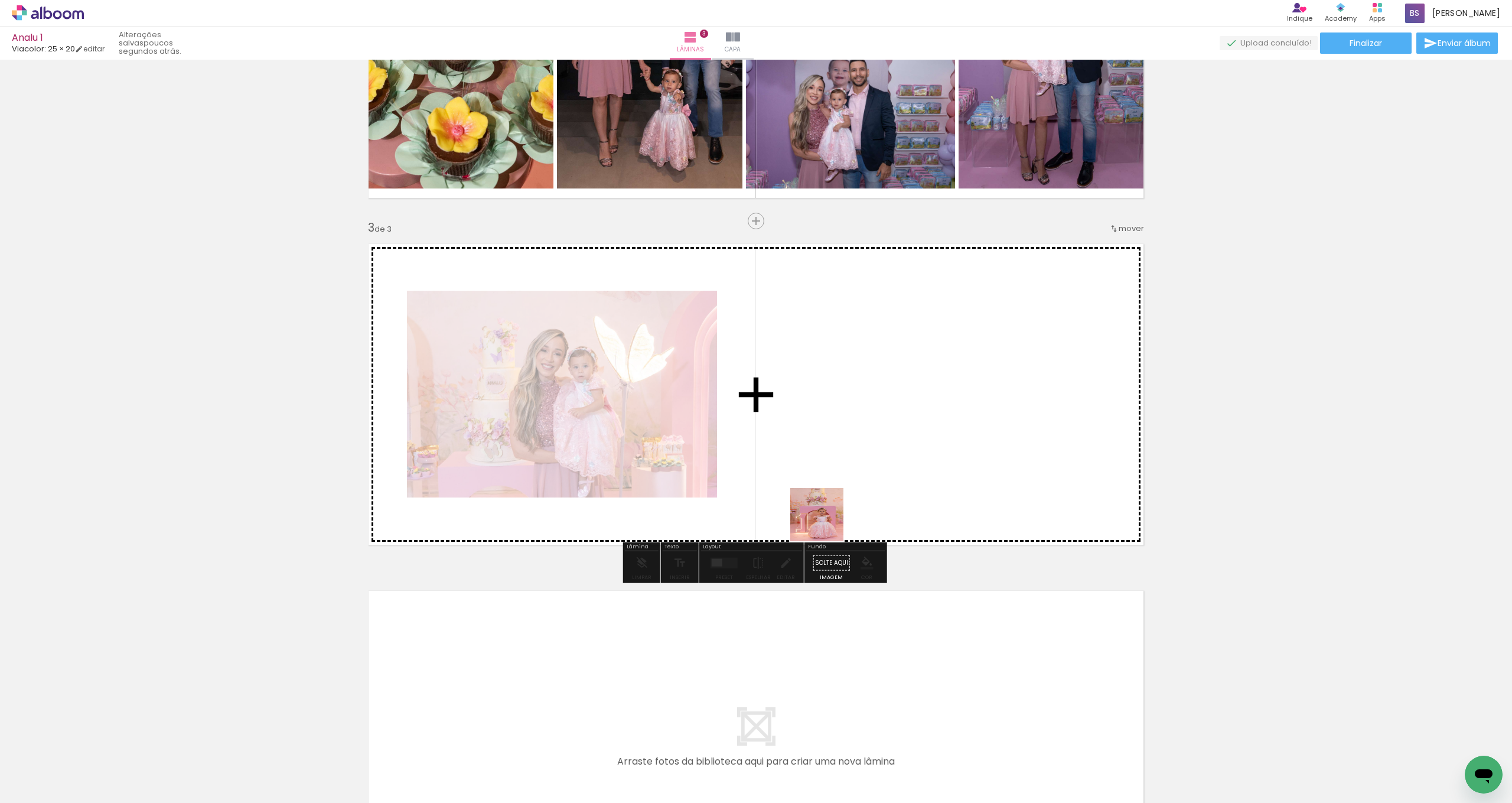
drag, startPoint x: 826, startPoint y: 621, endPoint x: 826, endPoint y: 471, distance: 150.0
click at [826, 471] on quentale-workspace at bounding box center [756, 401] width 1512 height 803
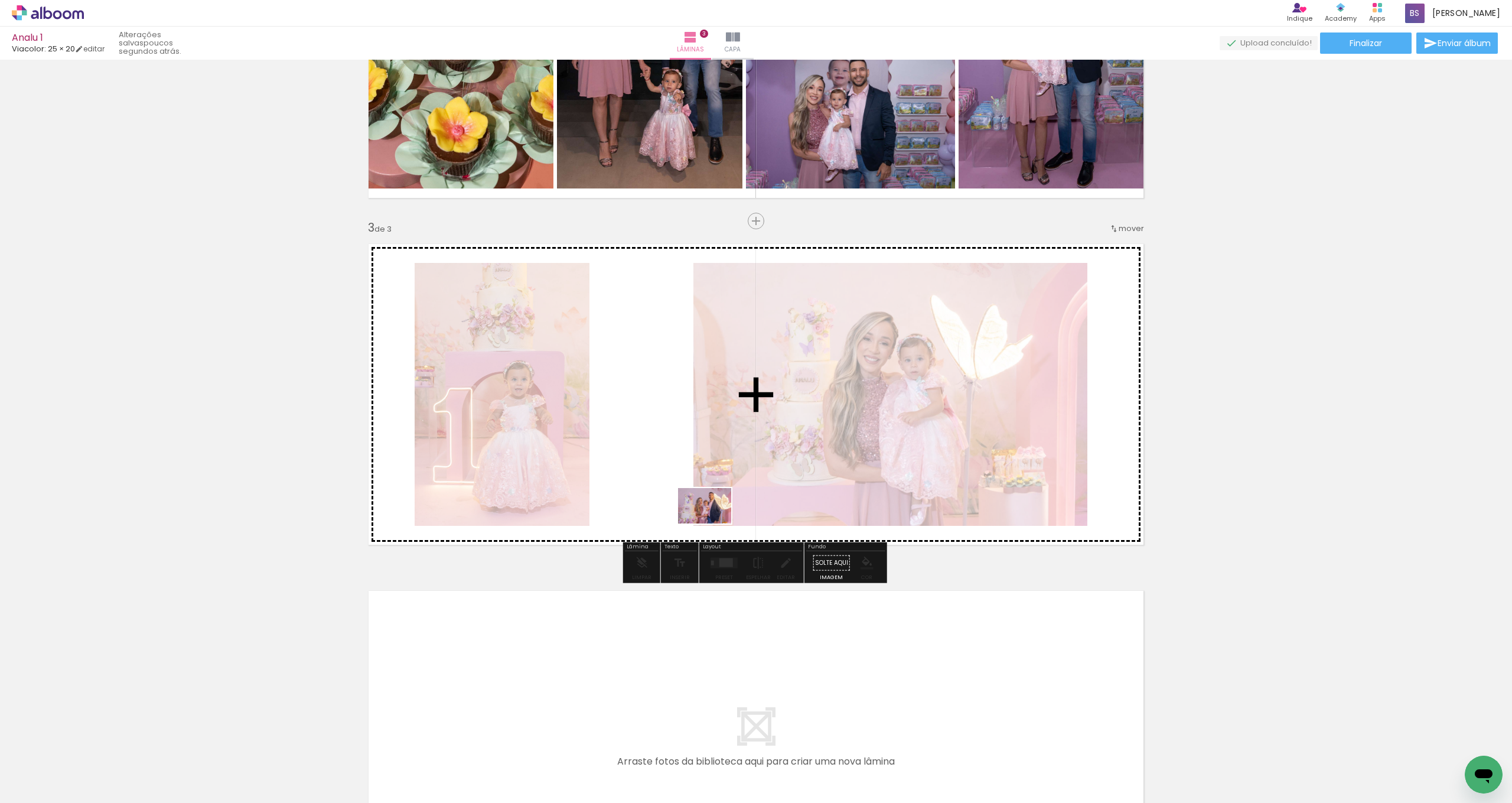
drag, startPoint x: 1083, startPoint y: 762, endPoint x: 700, endPoint y: 506, distance: 460.7
click at [700, 506] on quentale-workspace at bounding box center [756, 401] width 1512 height 803
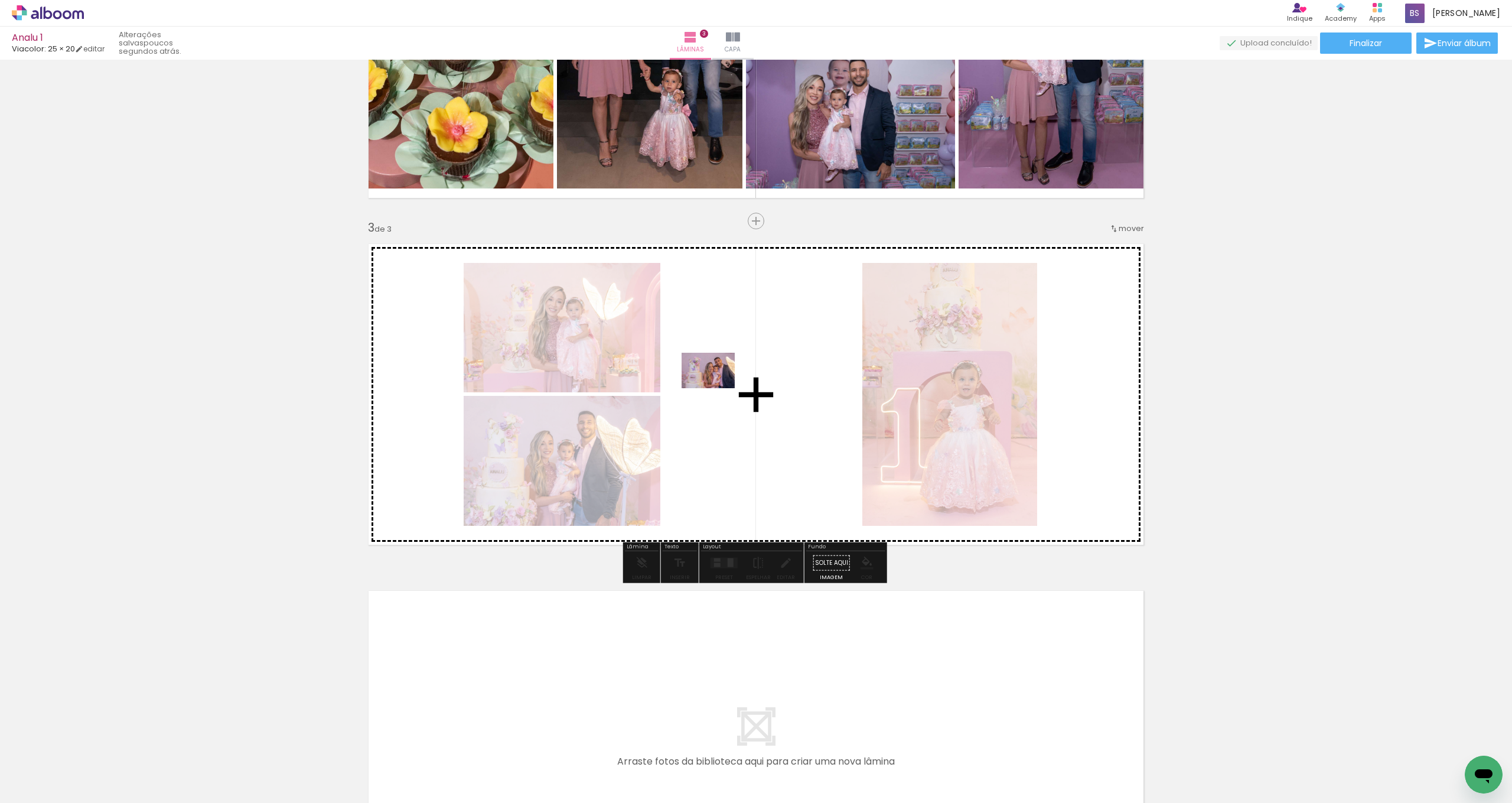
drag, startPoint x: 1161, startPoint y: 761, endPoint x: 680, endPoint y: 355, distance: 629.4
click at [682, 355] on quentale-workspace at bounding box center [756, 401] width 1512 height 803
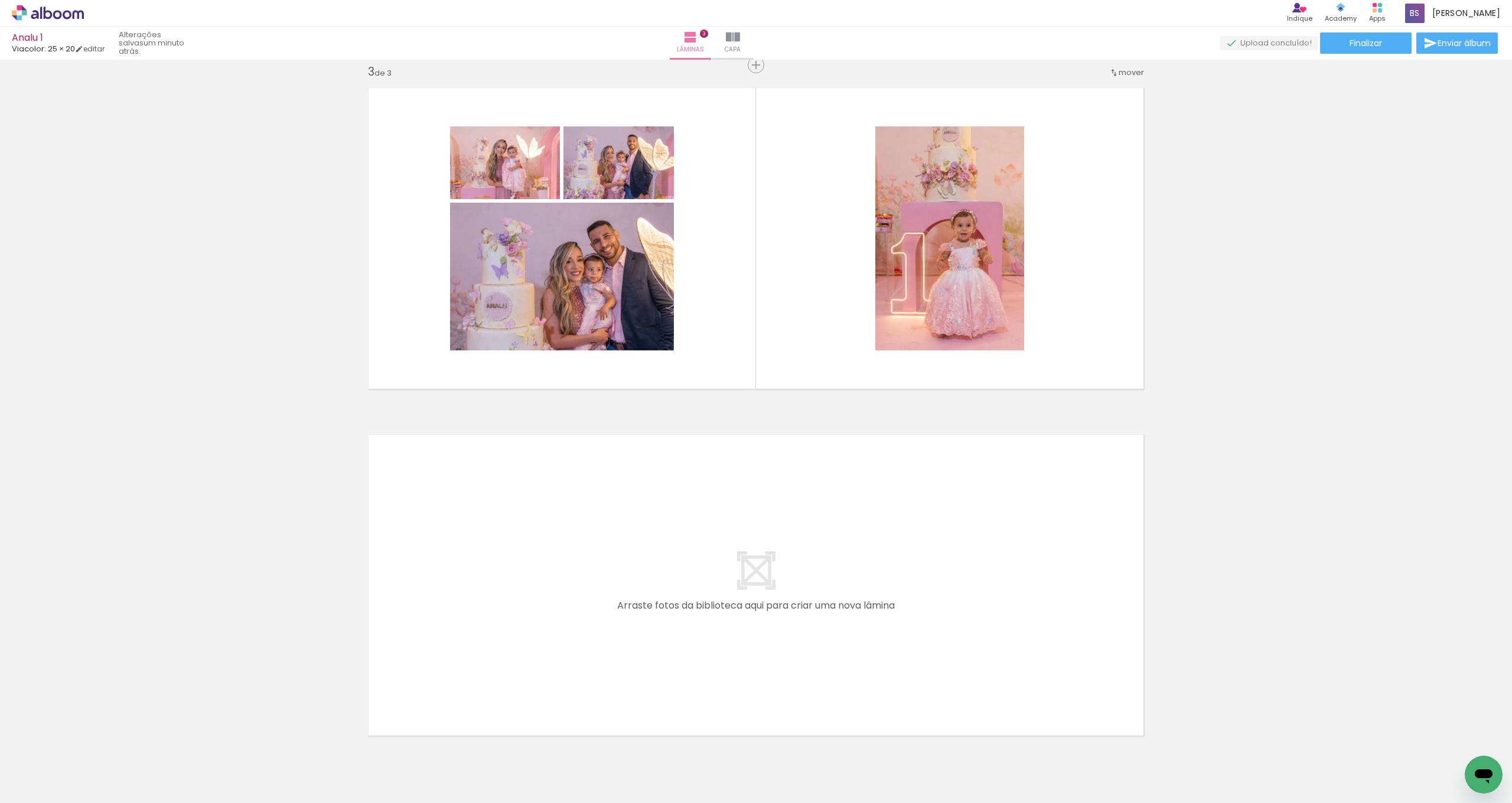
scroll to position [0, 718]
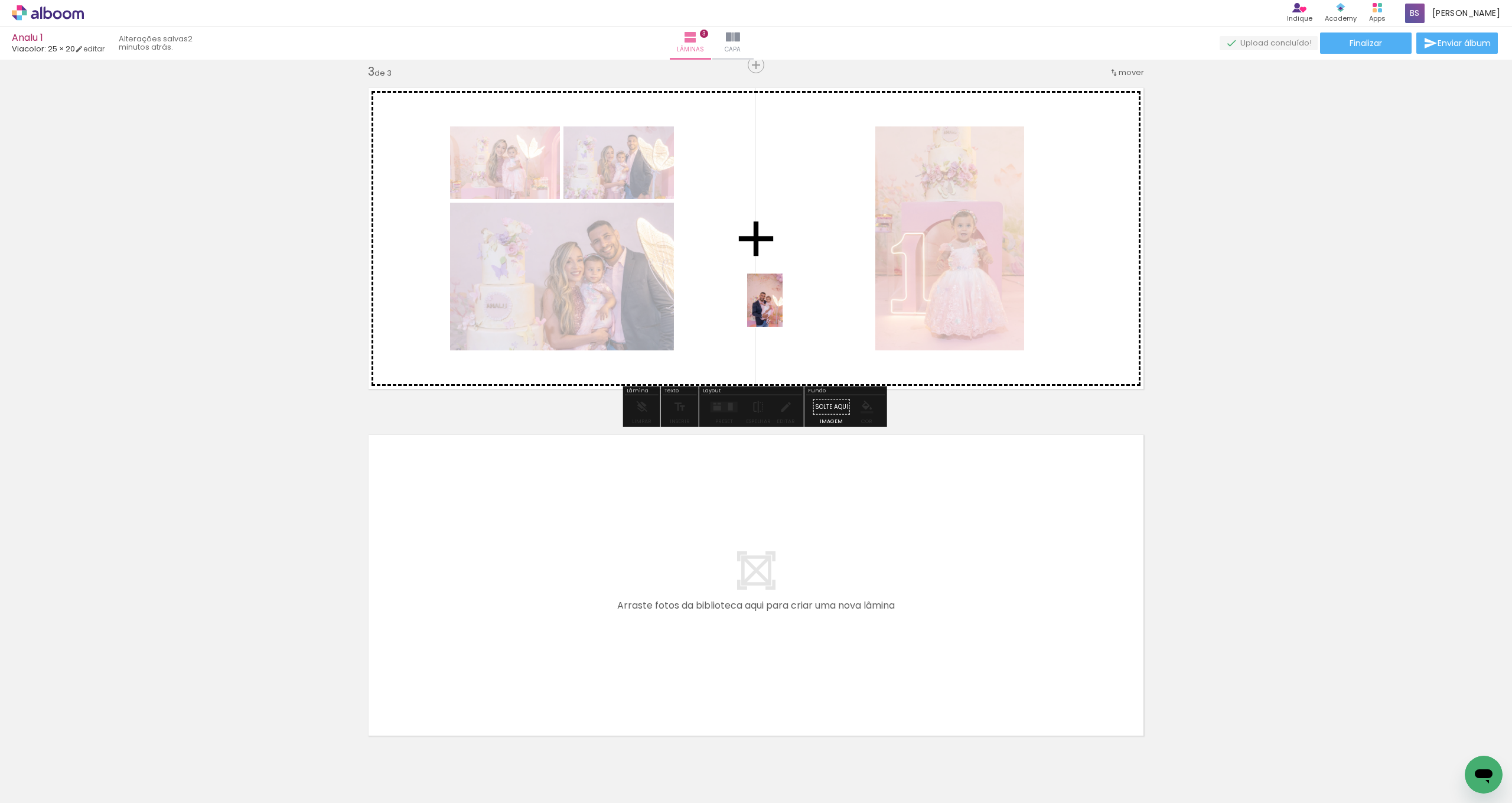
drag, startPoint x: 855, startPoint y: 770, endPoint x: 782, endPoint y: 309, distance: 466.7
click at [782, 309] on quentale-workspace at bounding box center [756, 401] width 1512 height 803
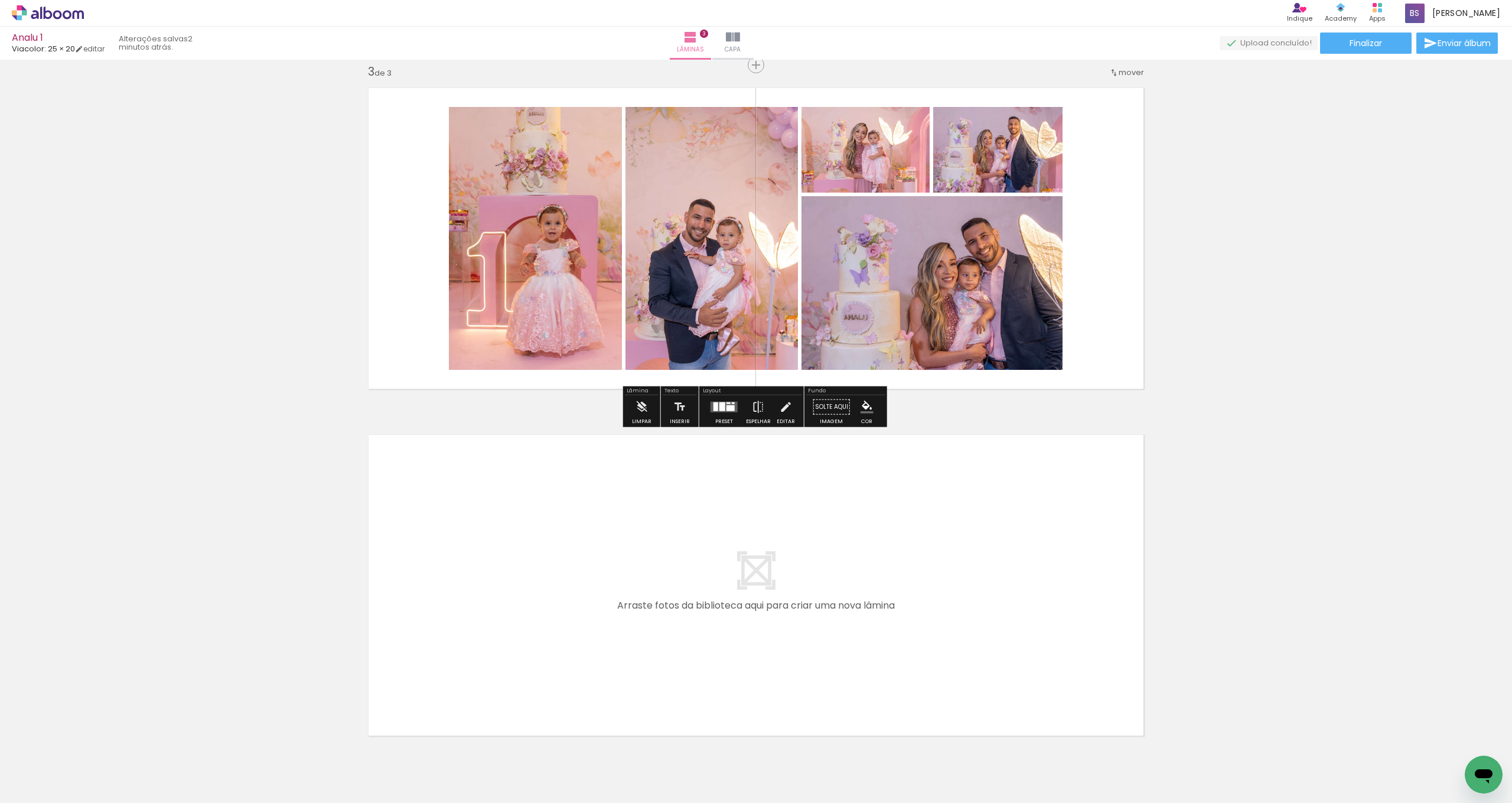
click at [713, 406] on div at bounding box center [716, 407] width 5 height 9
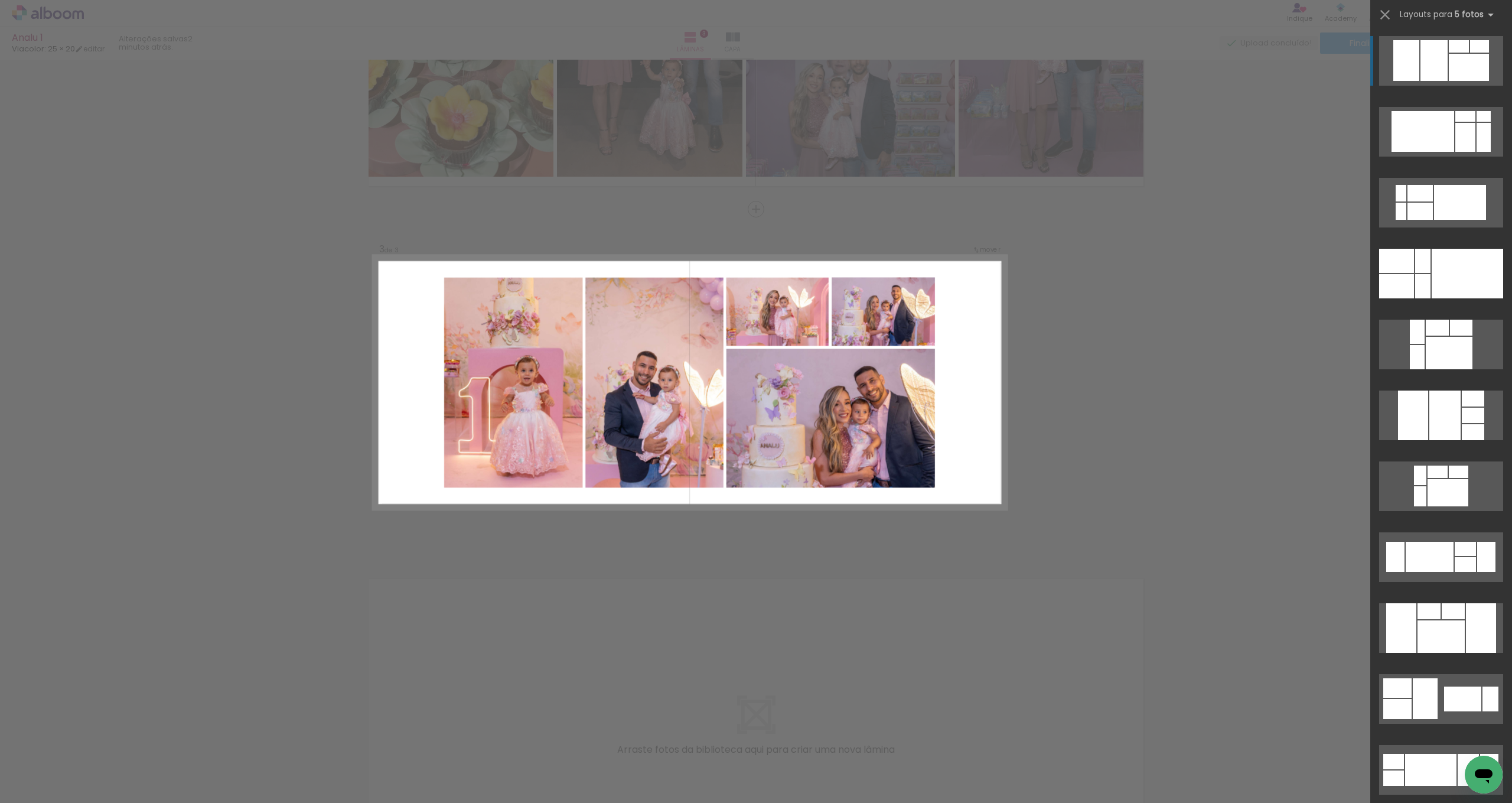
scroll to position [552, 0]
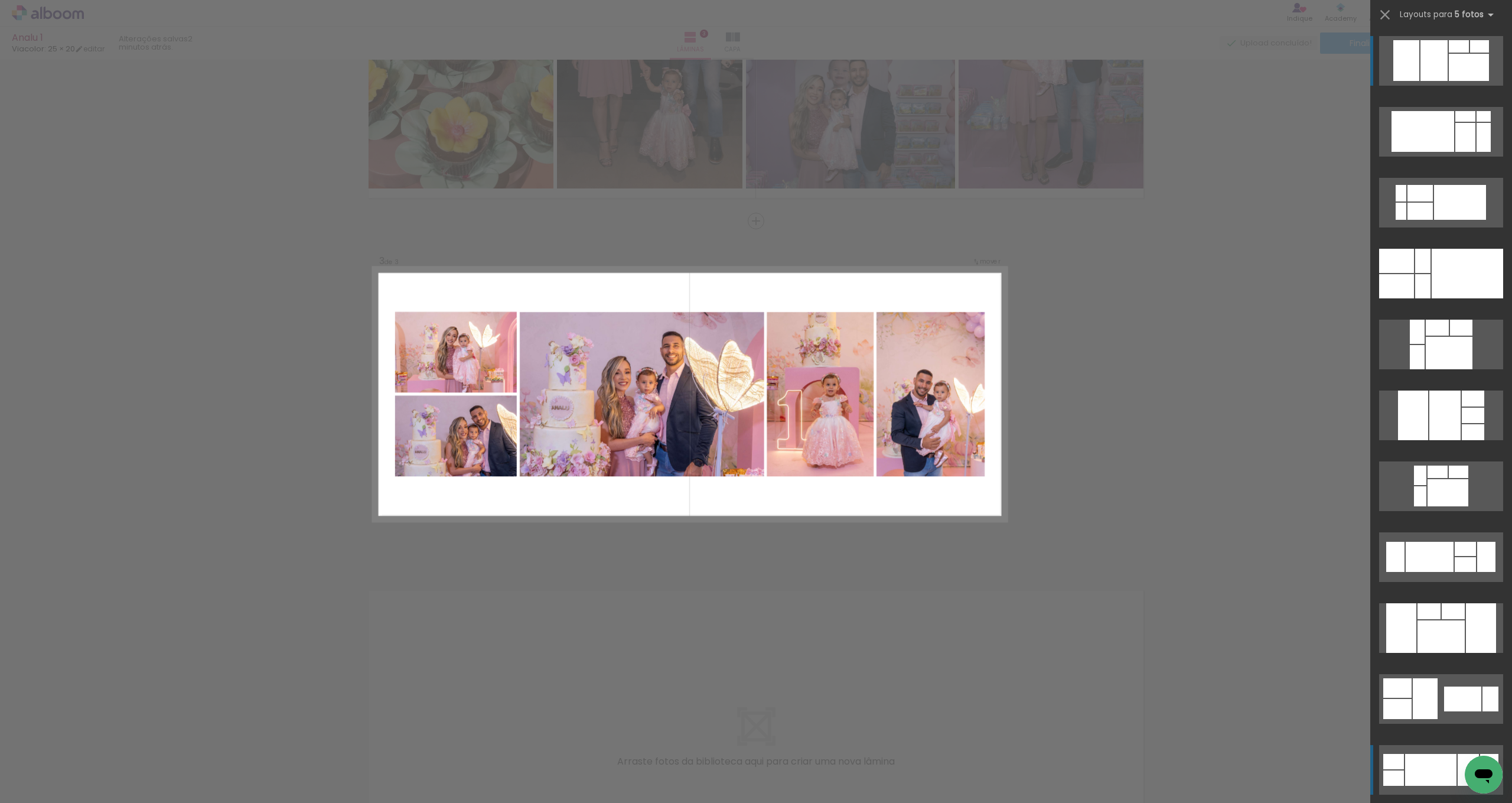
click at [1420, 763] on div at bounding box center [1430, 769] width 51 height 32
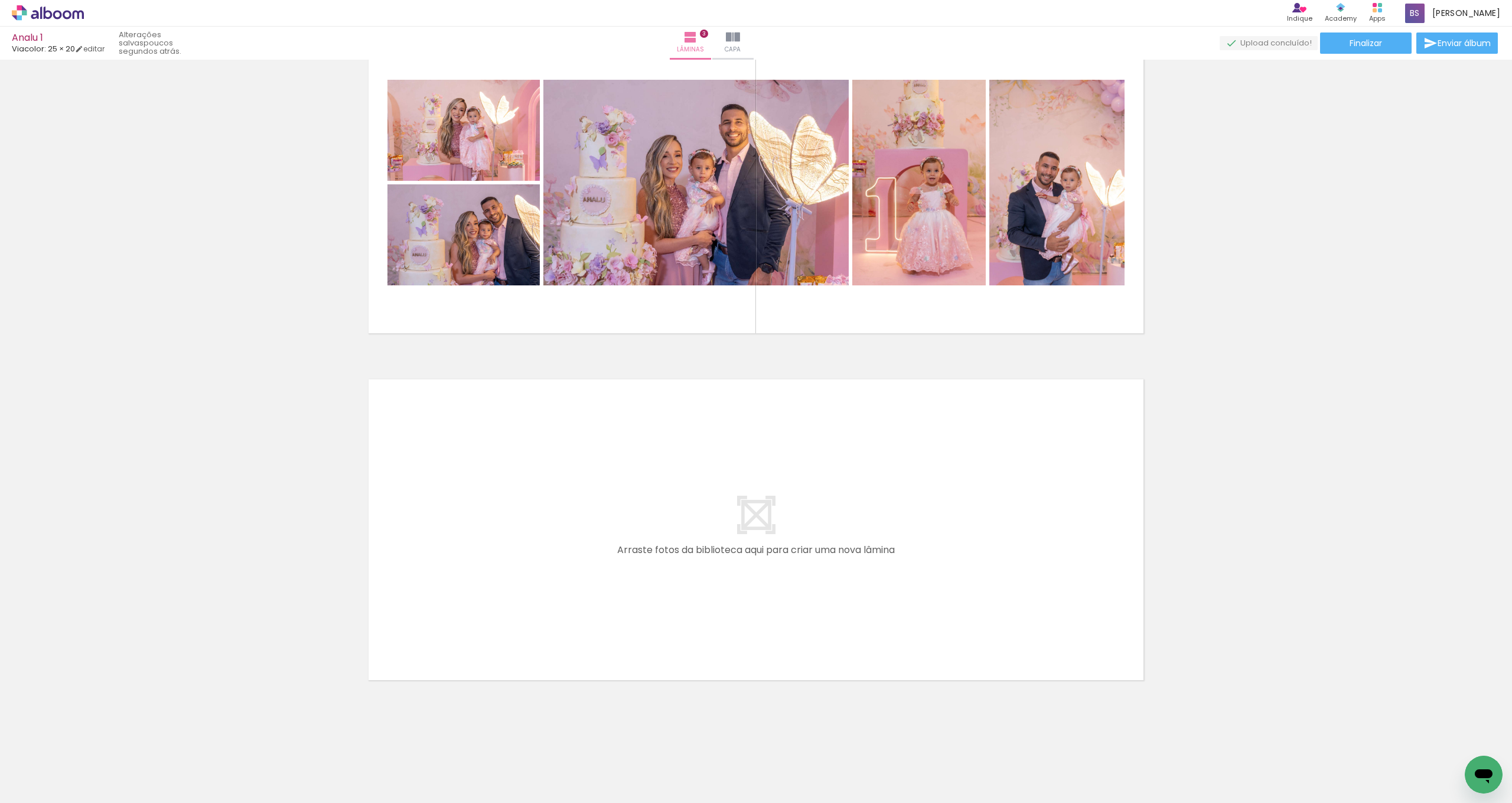
scroll to position [0, 502]
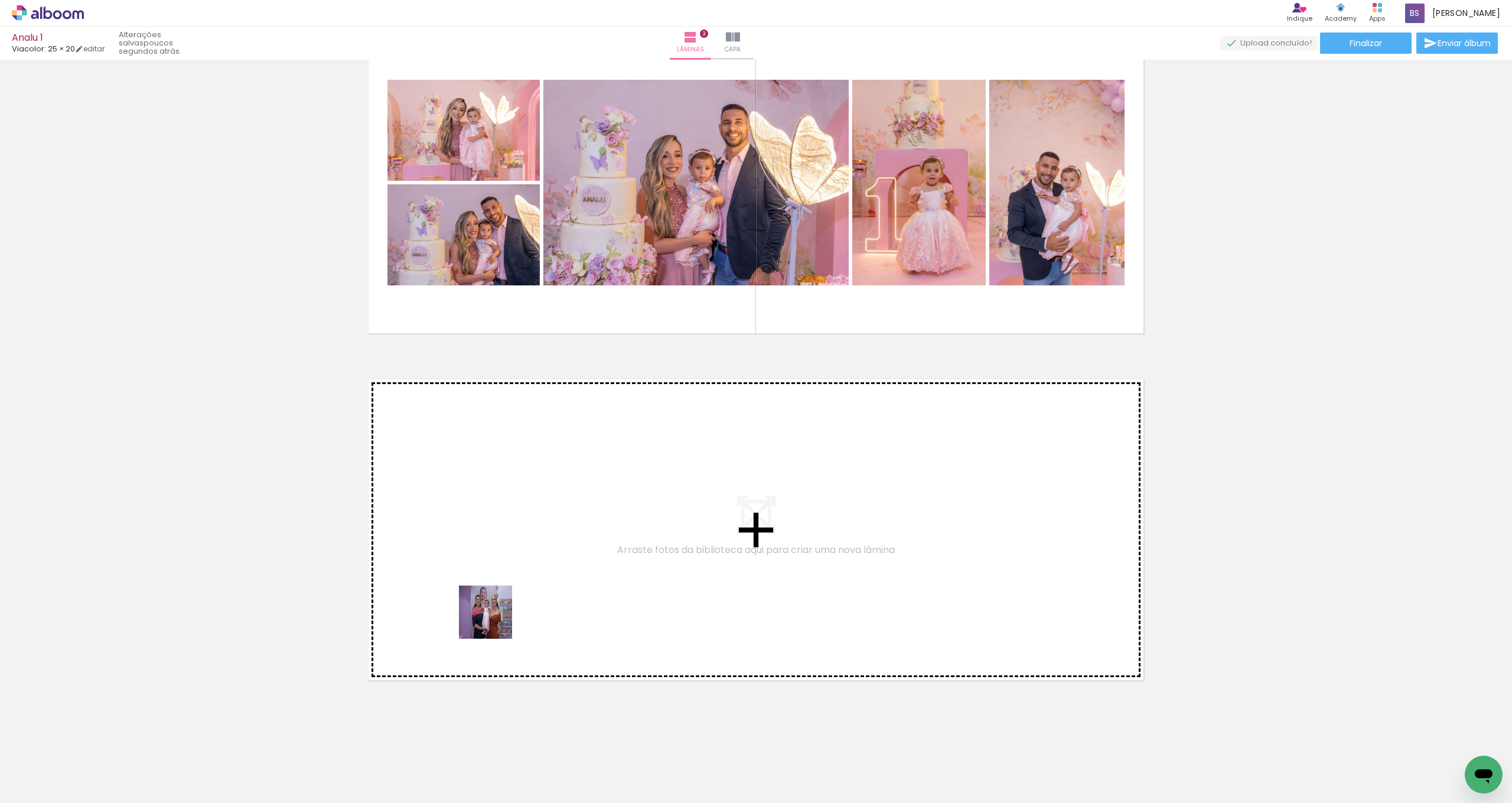
drag, startPoint x: 339, startPoint y: 767, endPoint x: 534, endPoint y: 578, distance: 271.6
click at [534, 578] on quentale-workspace at bounding box center [756, 401] width 1512 height 803
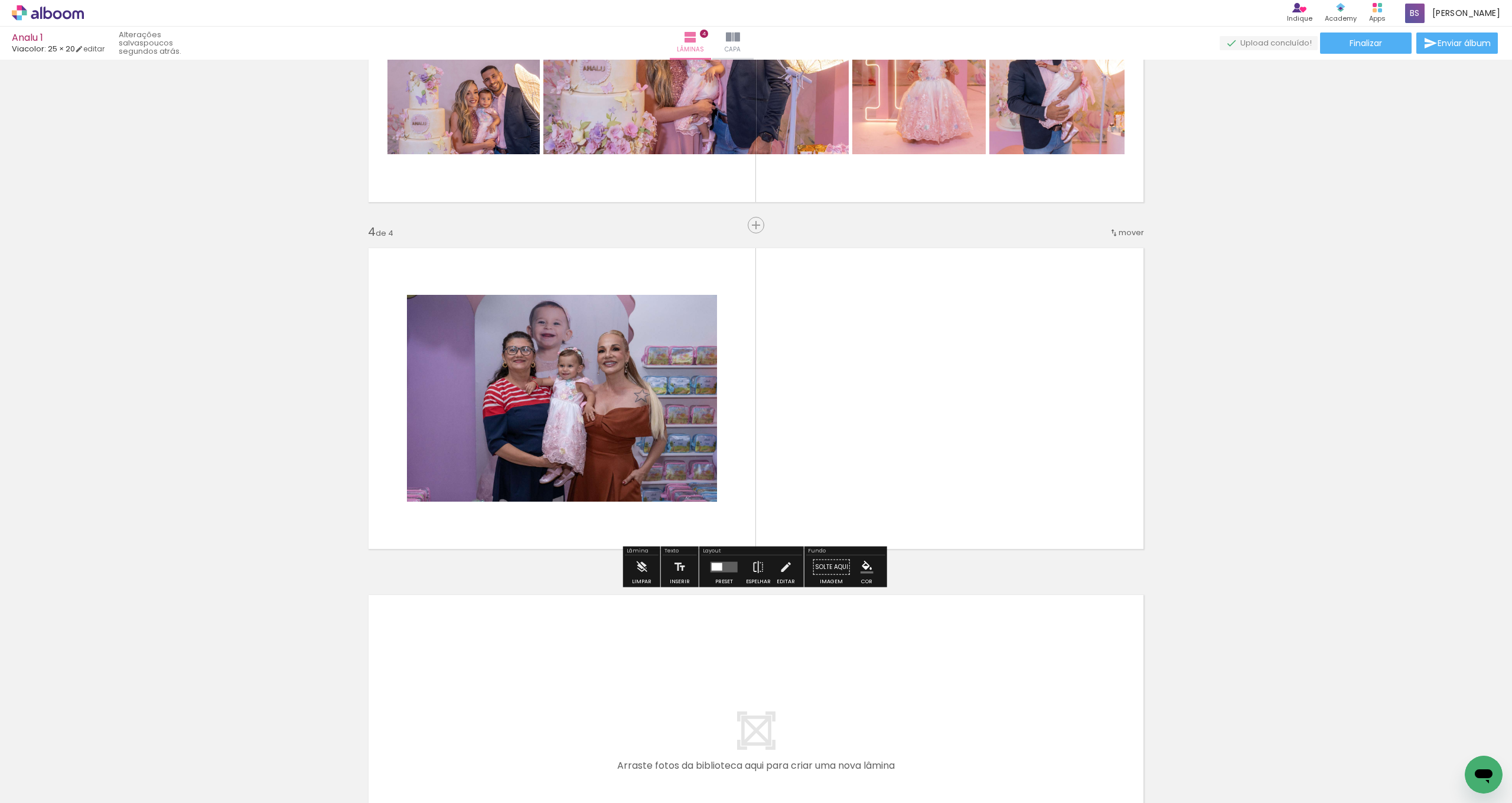
scroll to position [898, 0]
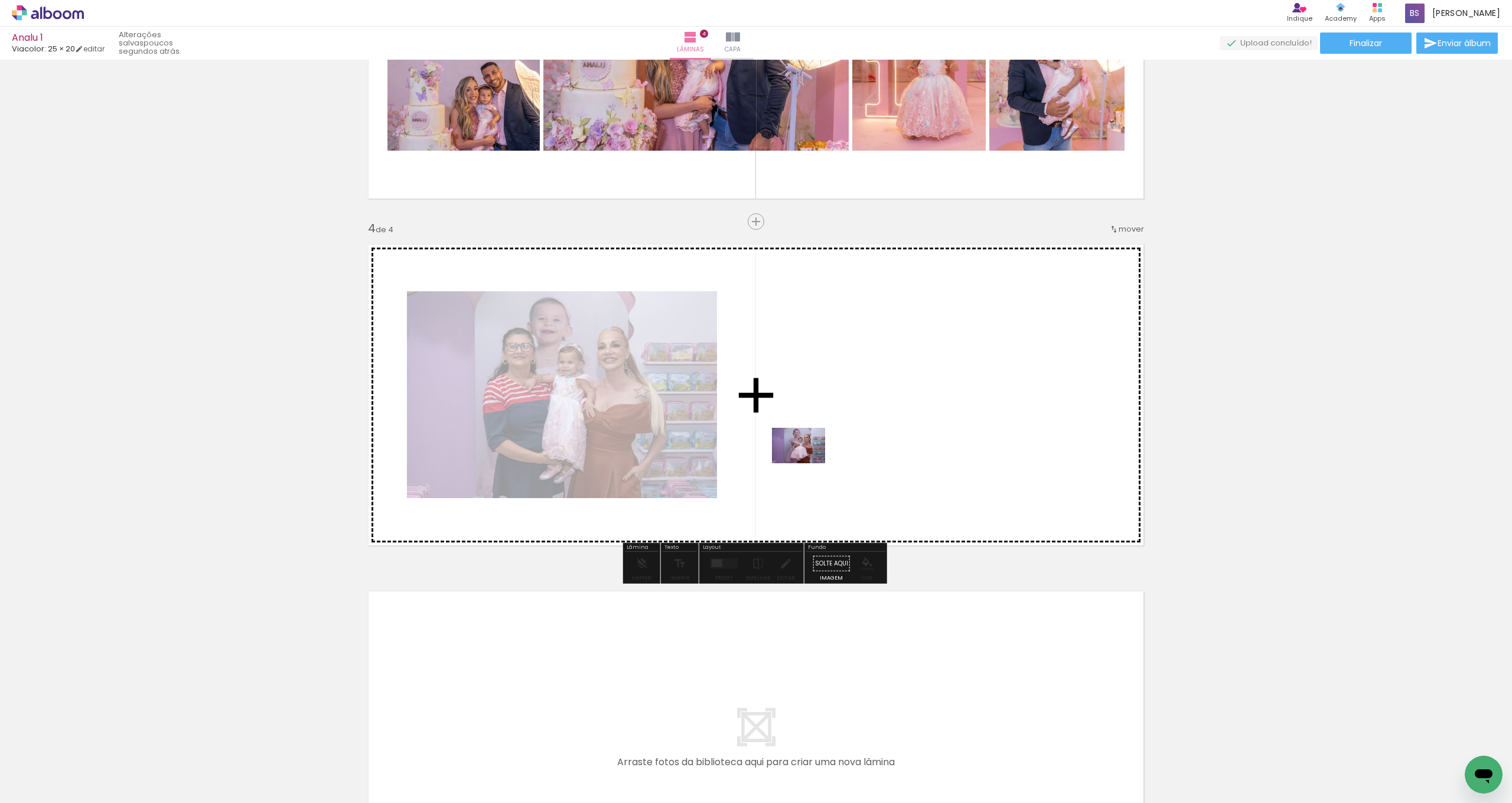
drag, startPoint x: 488, startPoint y: 754, endPoint x: 825, endPoint y: 457, distance: 449.2
click at [825, 457] on quentale-workspace at bounding box center [756, 401] width 1512 height 803
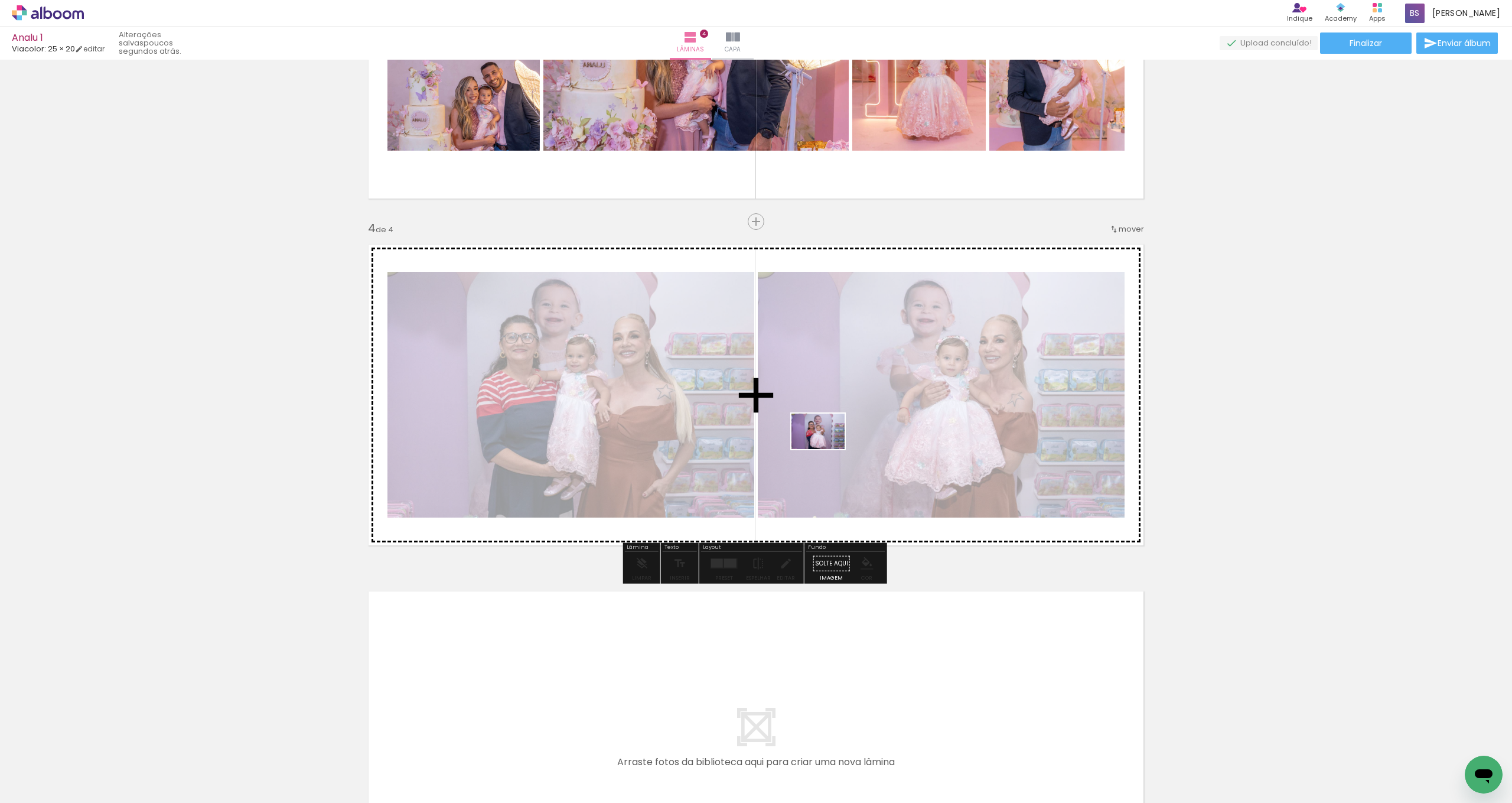
drag, startPoint x: 549, startPoint y: 767, endPoint x: 830, endPoint y: 445, distance: 427.4
click at [831, 444] on quentale-workspace at bounding box center [756, 401] width 1512 height 803
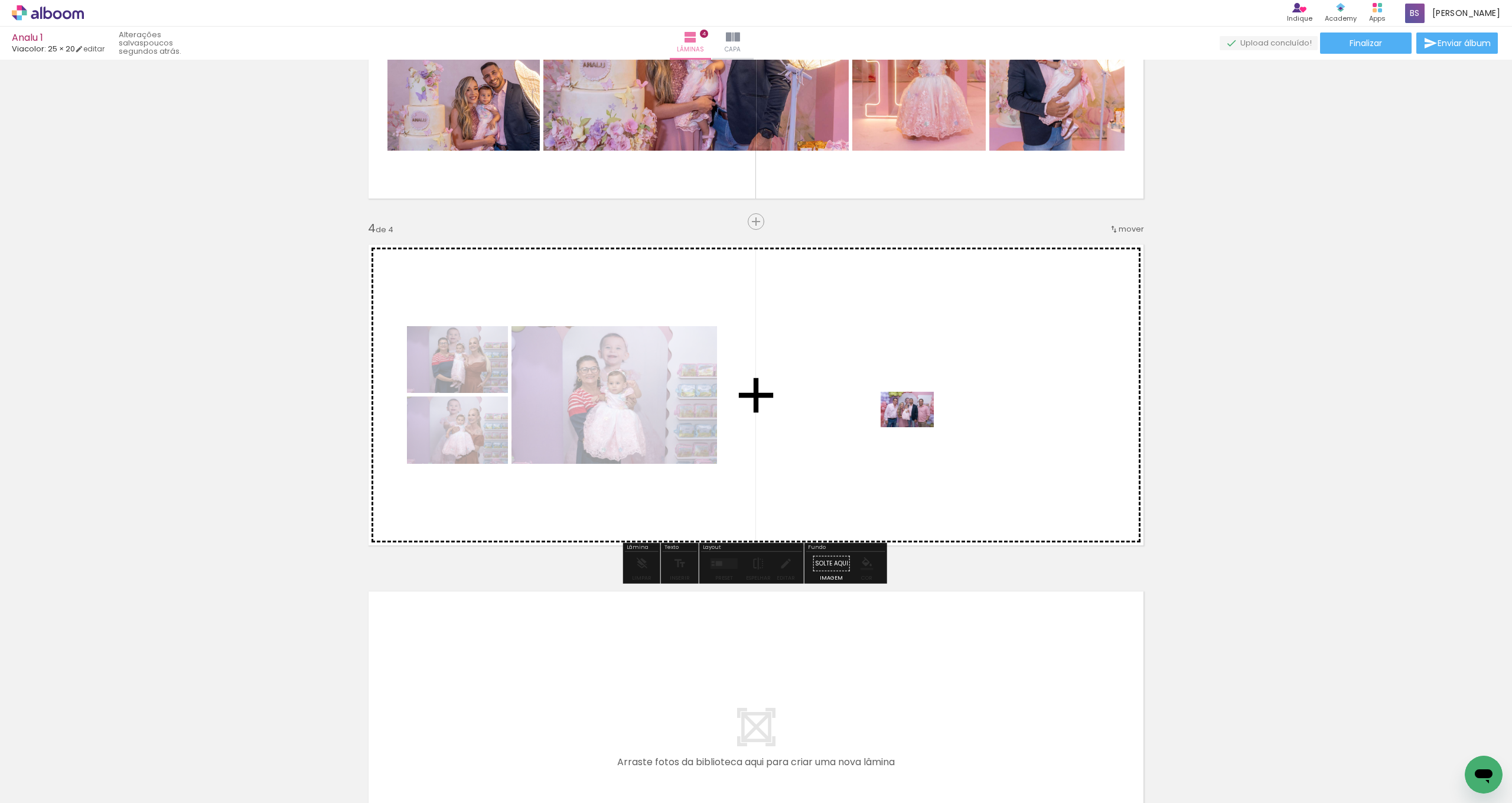
drag, startPoint x: 762, startPoint y: 680, endPoint x: 916, endPoint y: 427, distance: 296.2
click at [916, 427] on quentale-workspace at bounding box center [756, 401] width 1512 height 803
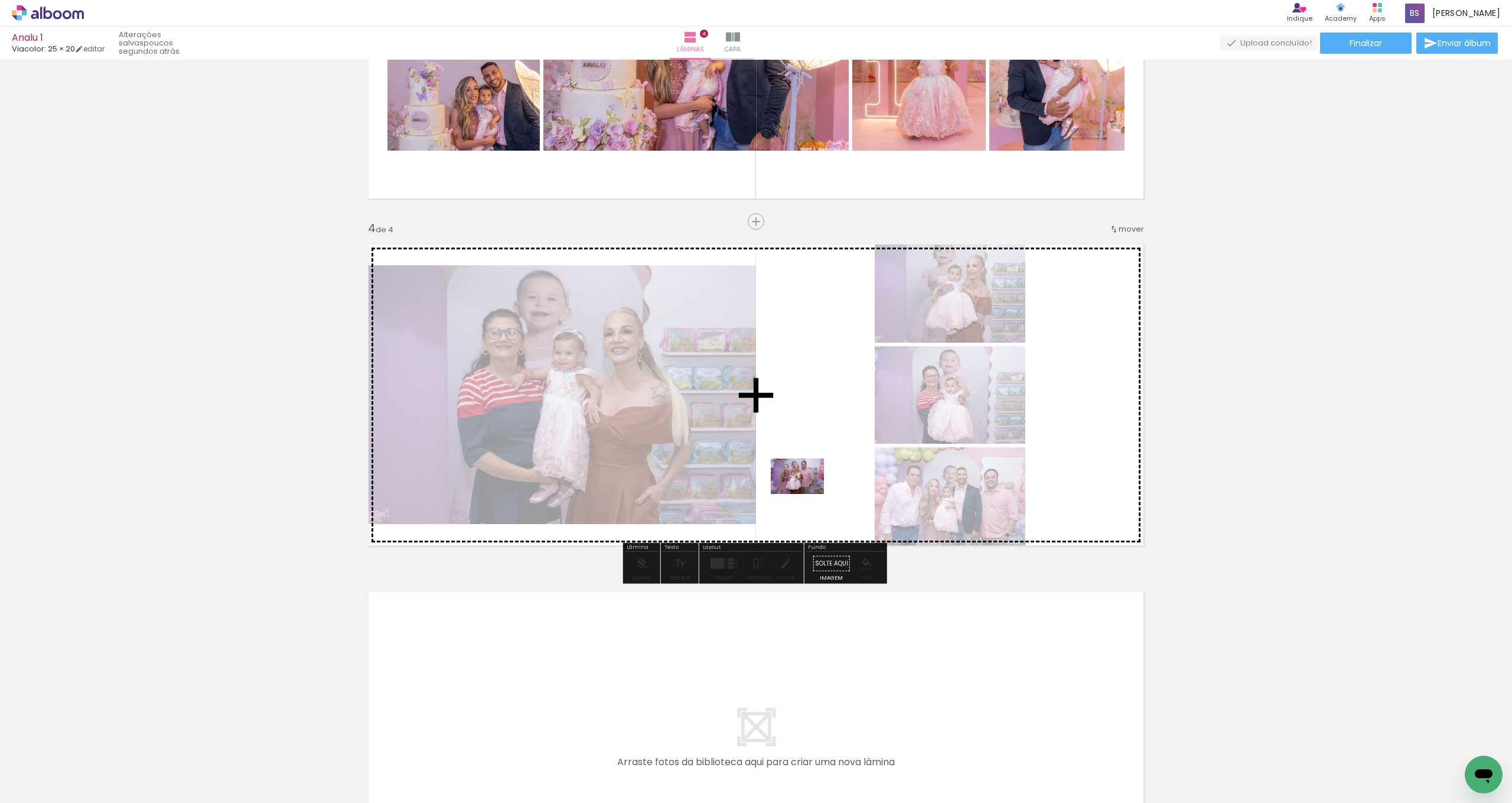
drag, startPoint x: 670, startPoint y: 768, endPoint x: 813, endPoint y: 476, distance: 325.1
click at [813, 473] on quentale-workspace at bounding box center [756, 401] width 1512 height 803
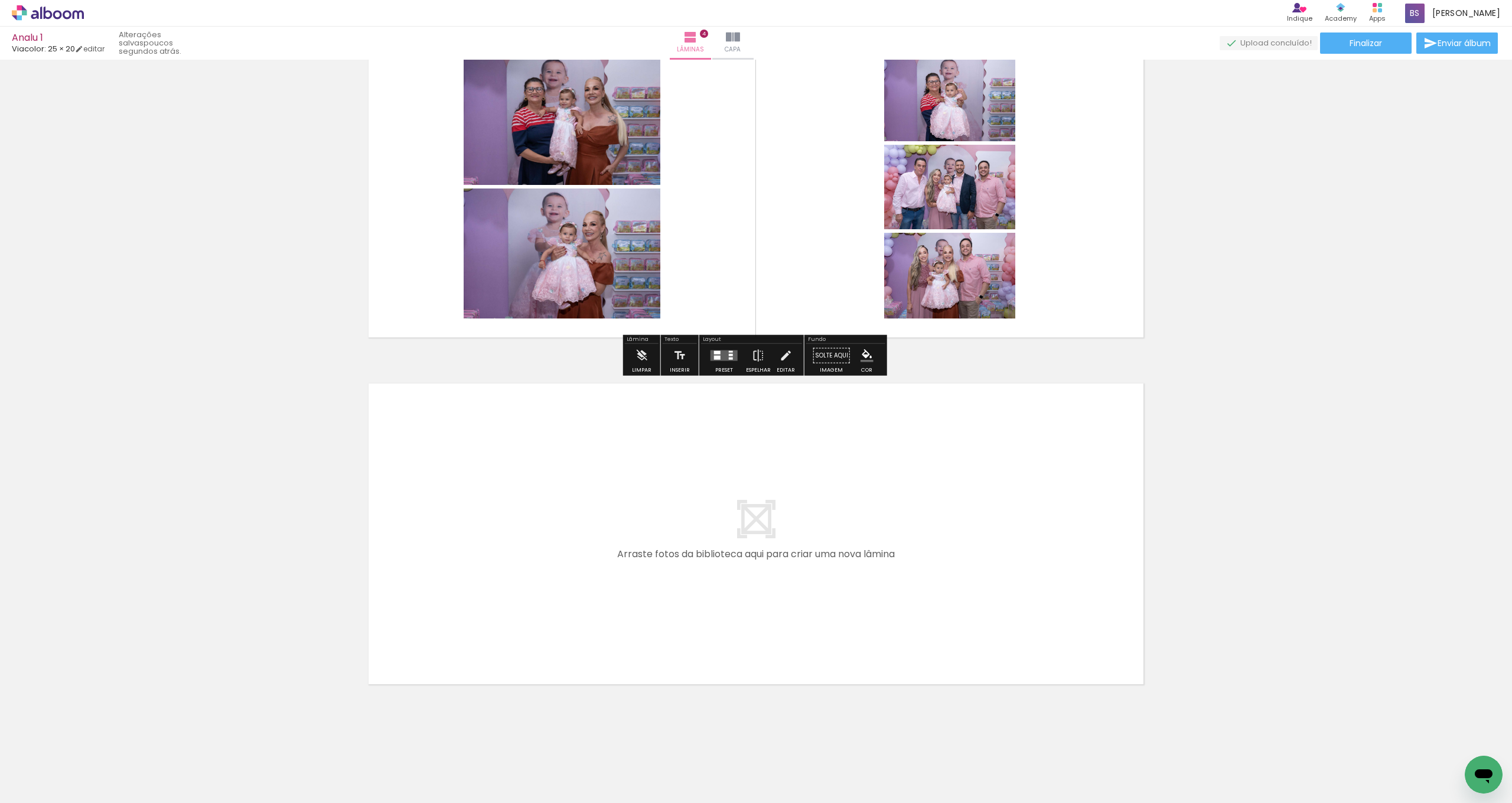
scroll to position [1100, 0]
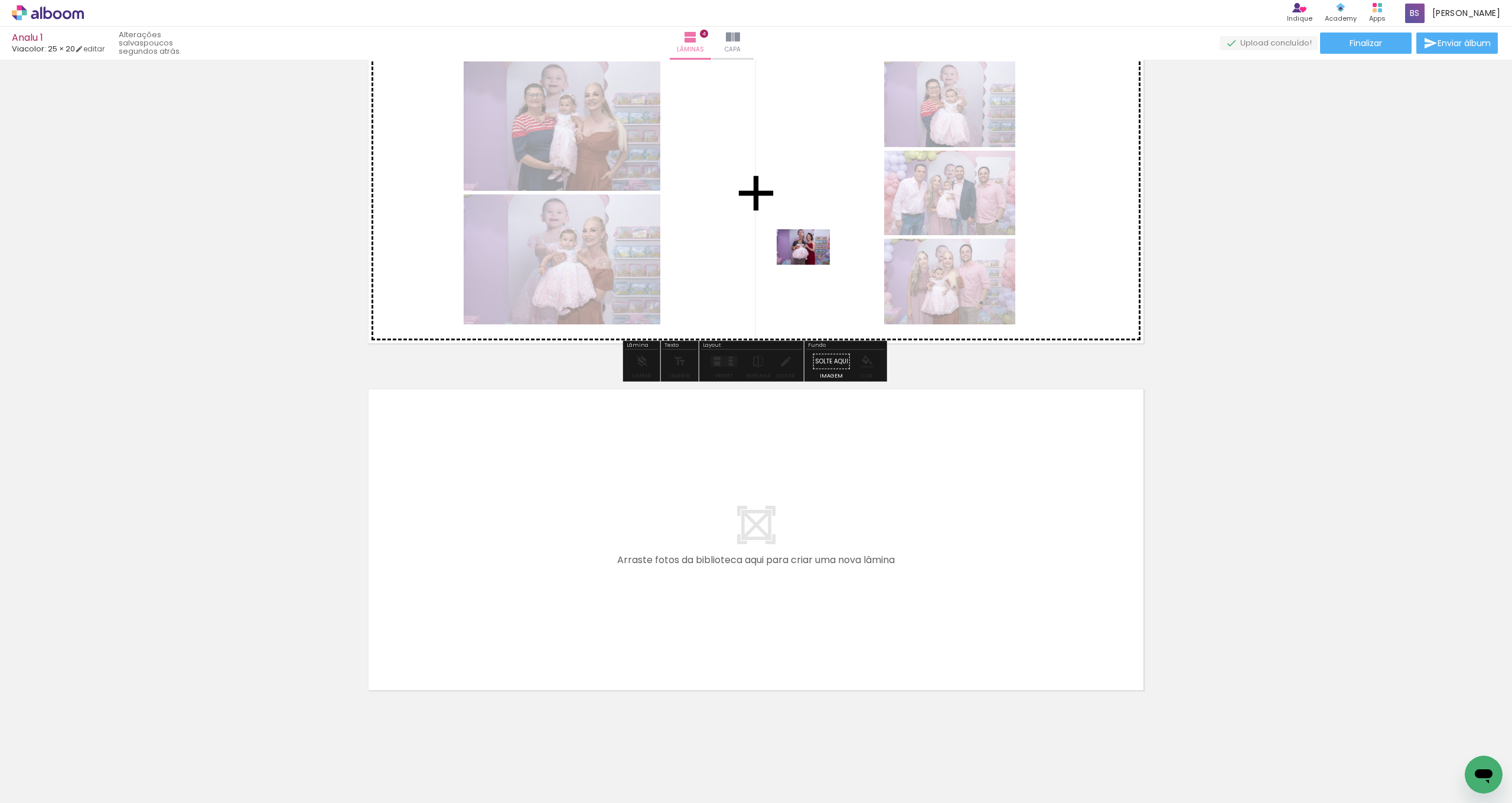
drag, startPoint x: 816, startPoint y: 761, endPoint x: 811, endPoint y: 263, distance: 498.0
click at [811, 263] on quentale-workspace at bounding box center [756, 401] width 1512 height 803
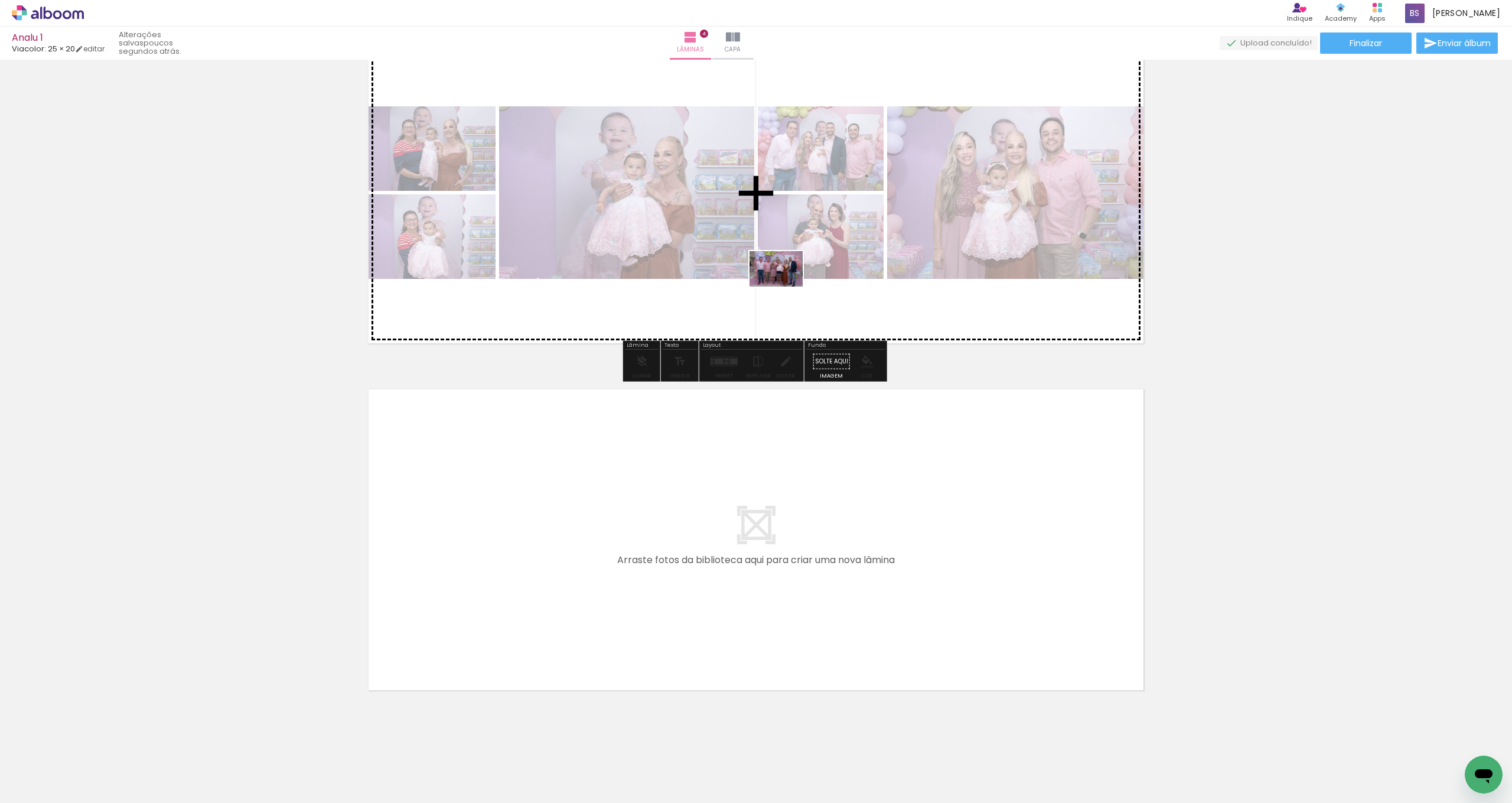
drag, startPoint x: 617, startPoint y: 763, endPoint x: 785, endPoint y: 286, distance: 505.7
click at [785, 286] on quentale-workspace at bounding box center [756, 401] width 1512 height 803
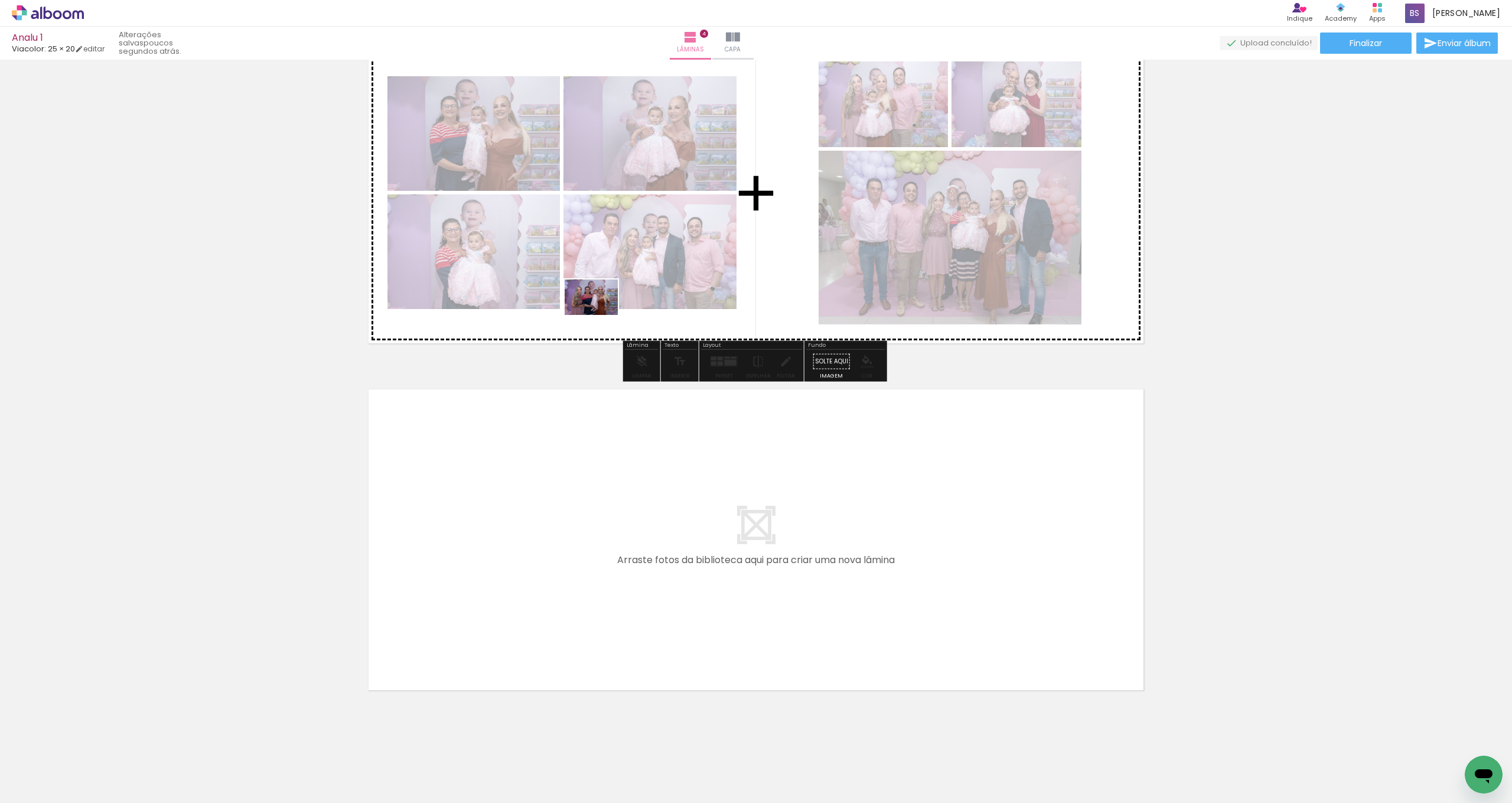
drag, startPoint x: 420, startPoint y: 763, endPoint x: 646, endPoint y: 265, distance: 546.9
click at [646, 265] on quentale-workspace at bounding box center [756, 401] width 1512 height 803
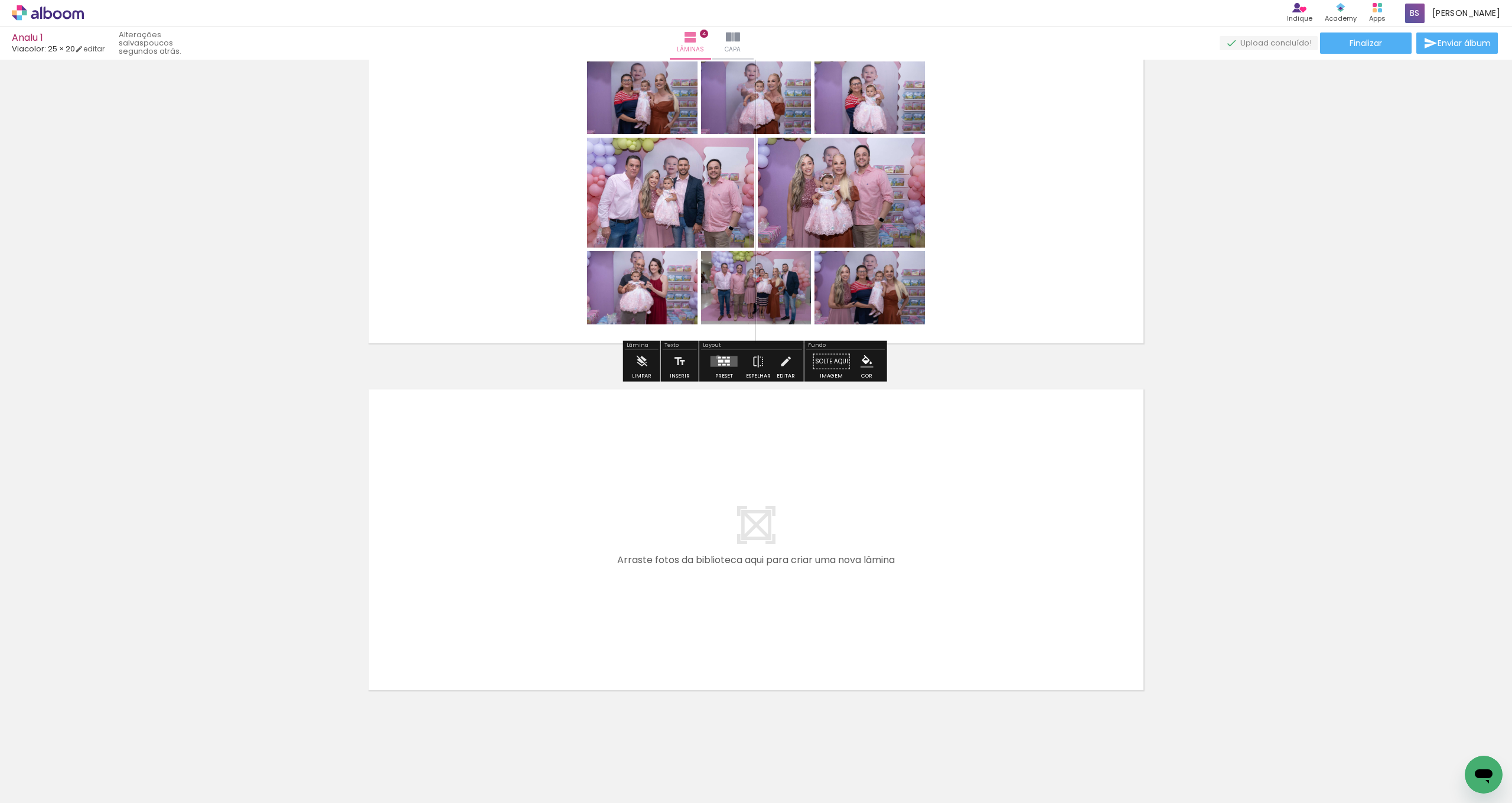
click at [718, 357] on div at bounding box center [719, 358] width 3 height 2
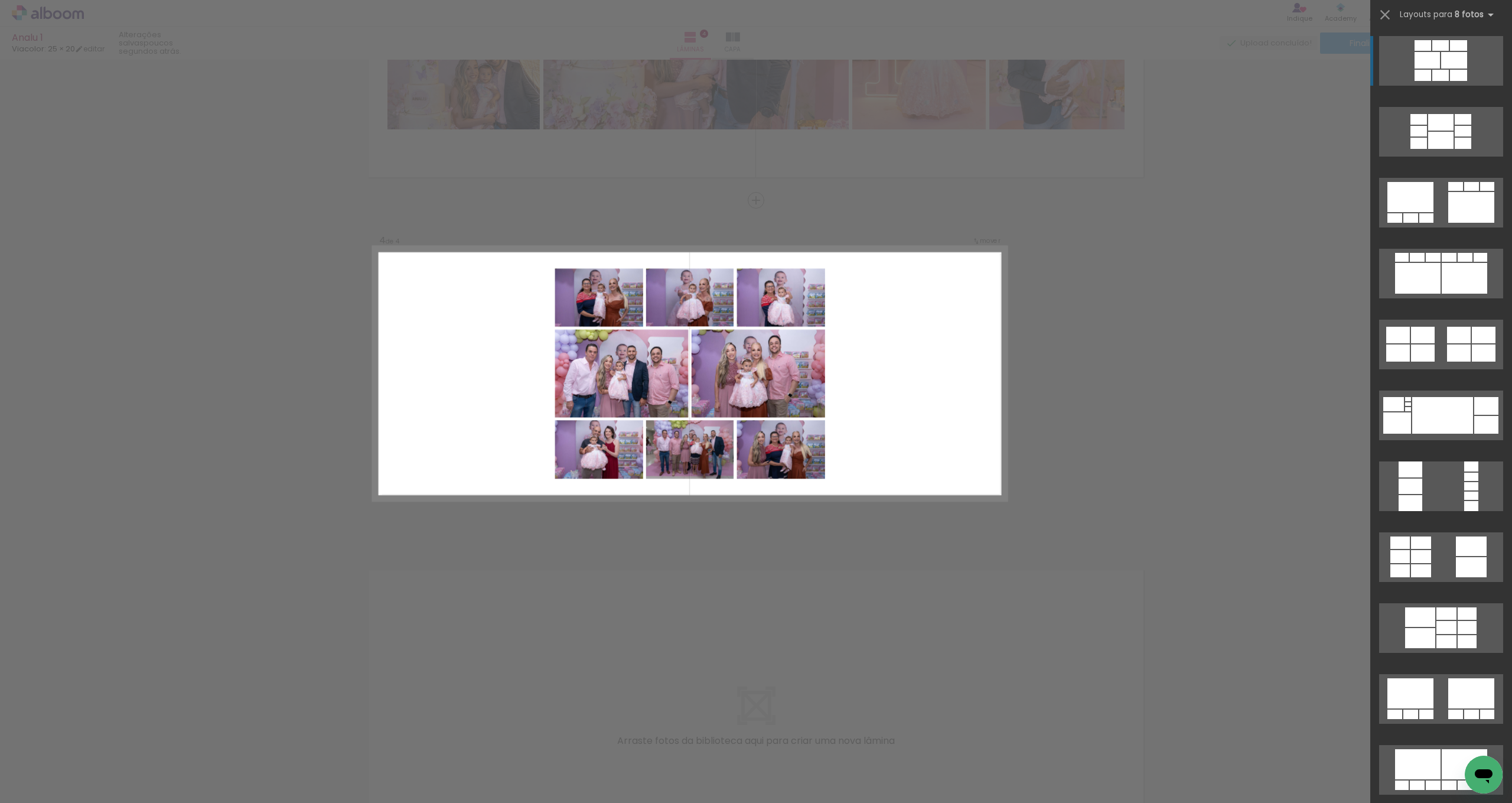
scroll to position [898, 0]
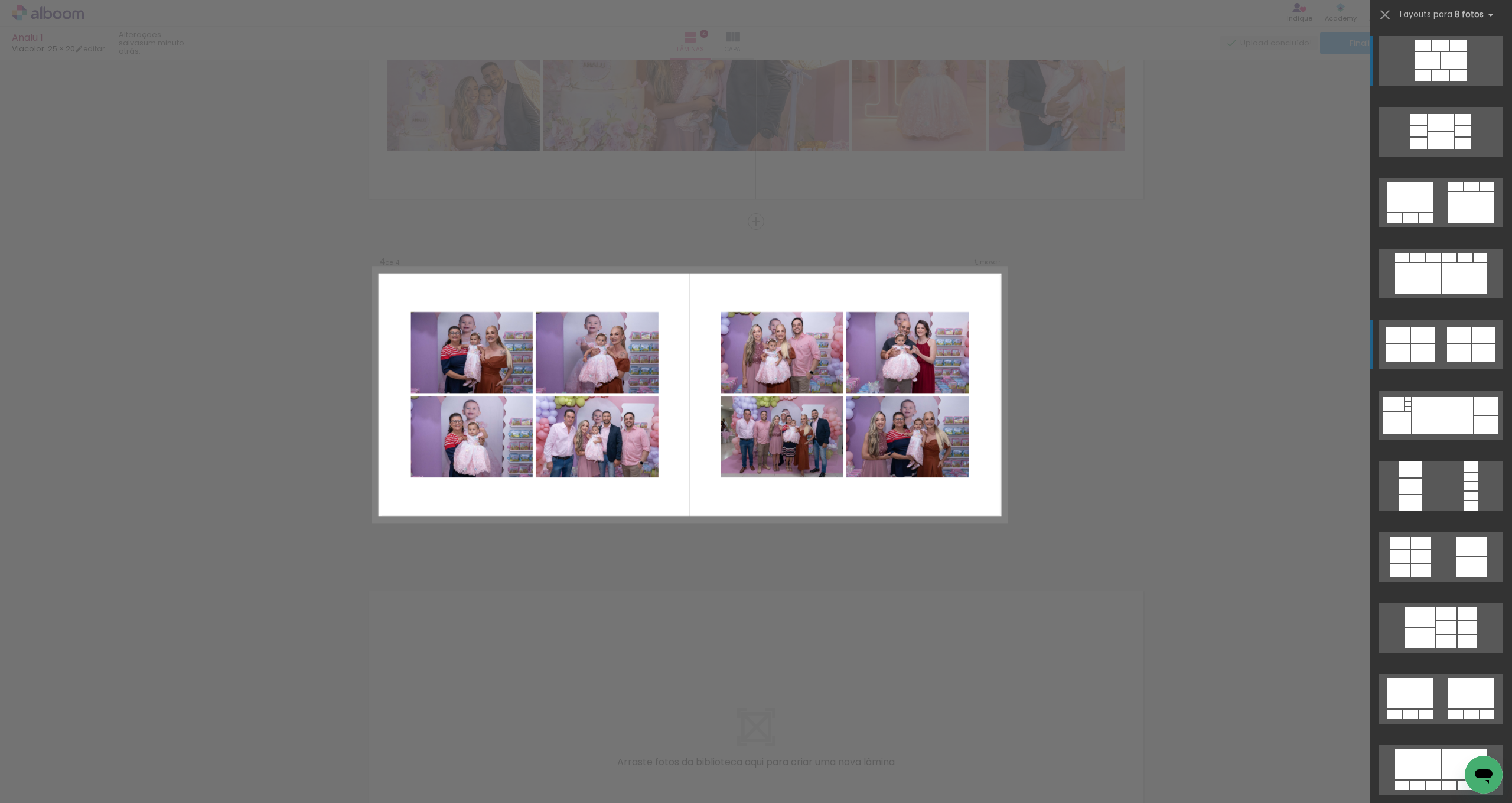
click at [1435, 344] on quentale-layouter at bounding box center [1441, 344] width 124 height 50
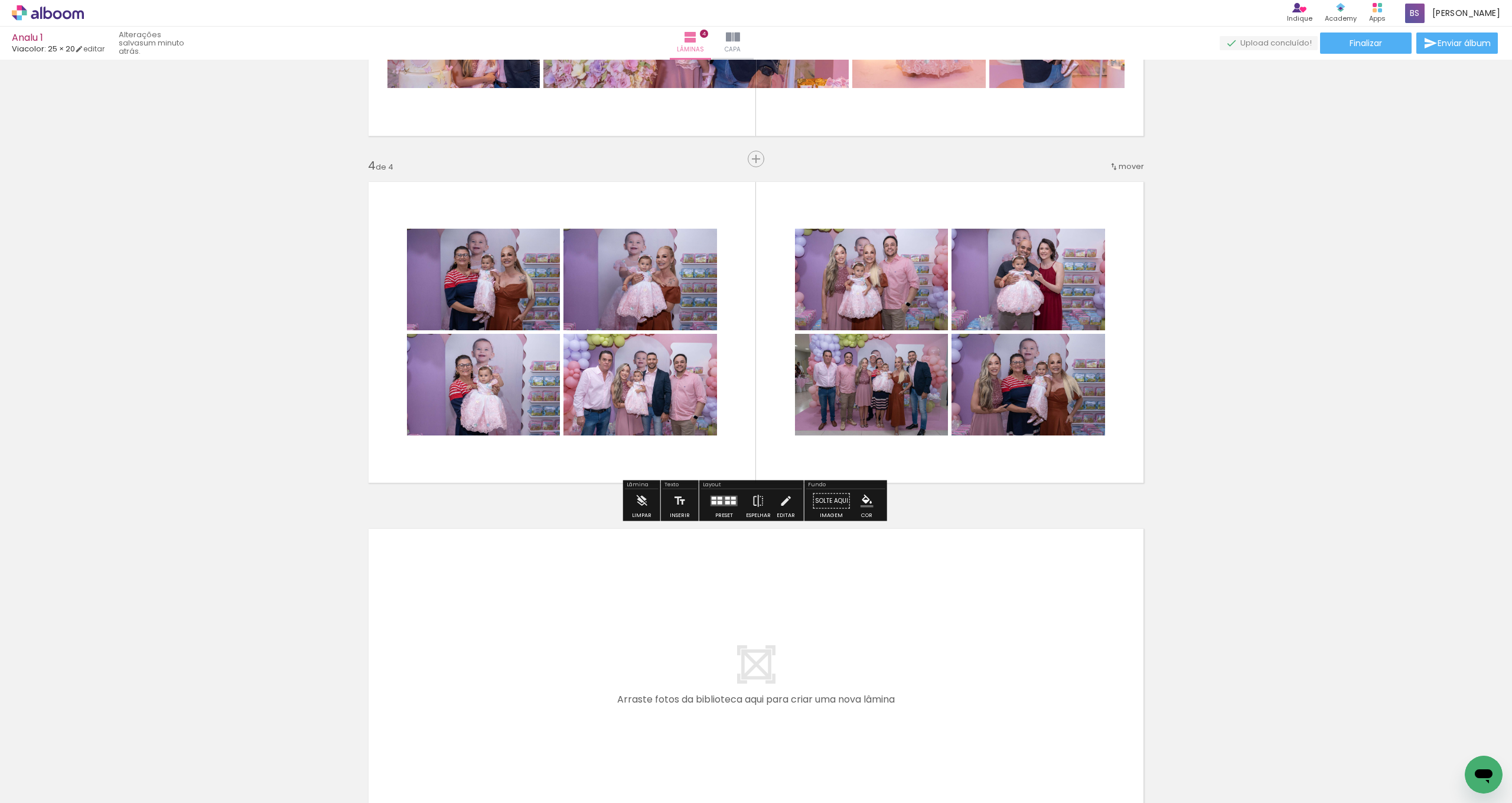
scroll to position [961, 0]
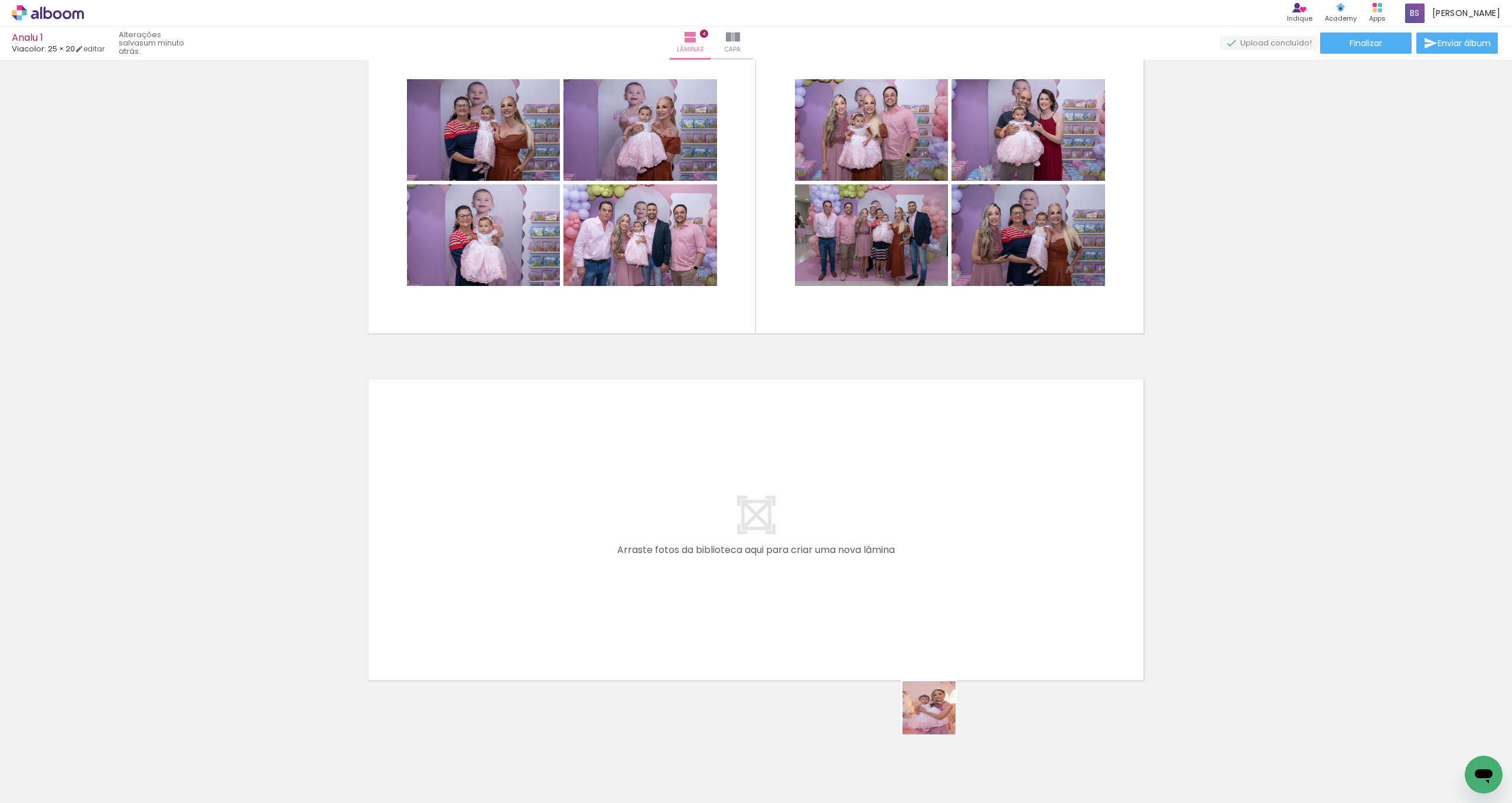
drag, startPoint x: 939, startPoint y: 759, endPoint x: 934, endPoint y: 545, distance: 214.1
click at [934, 545] on quentale-workspace at bounding box center [756, 401] width 1512 height 803
